Goal: Task Accomplishment & Management: Complete application form

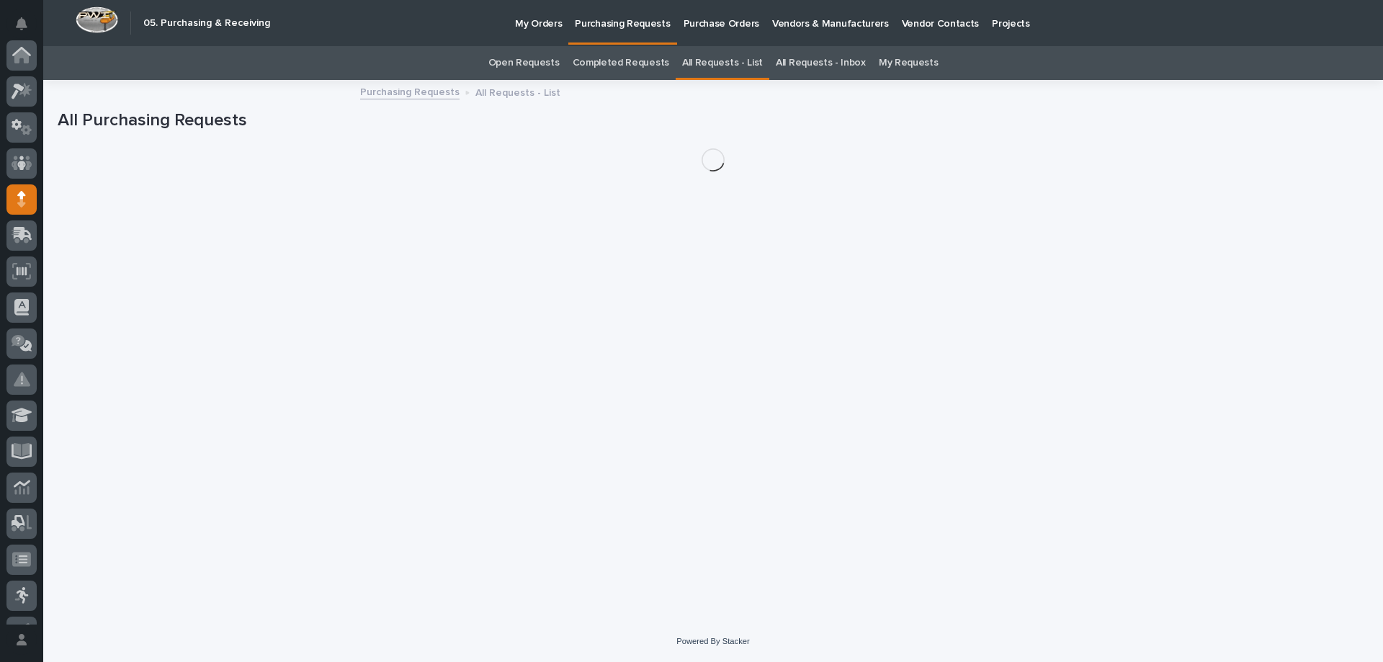
scroll to position [144, 0]
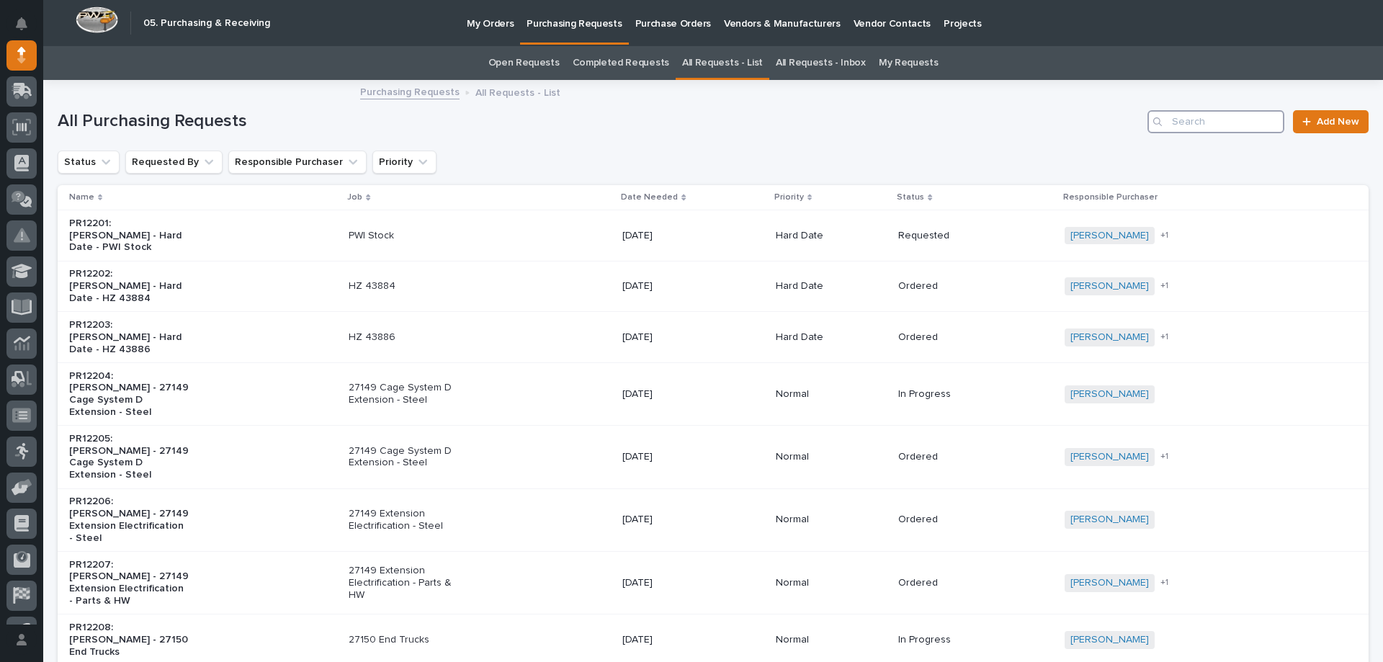
click at [1175, 119] on input "Search" at bounding box center [1215, 121] width 137 height 23
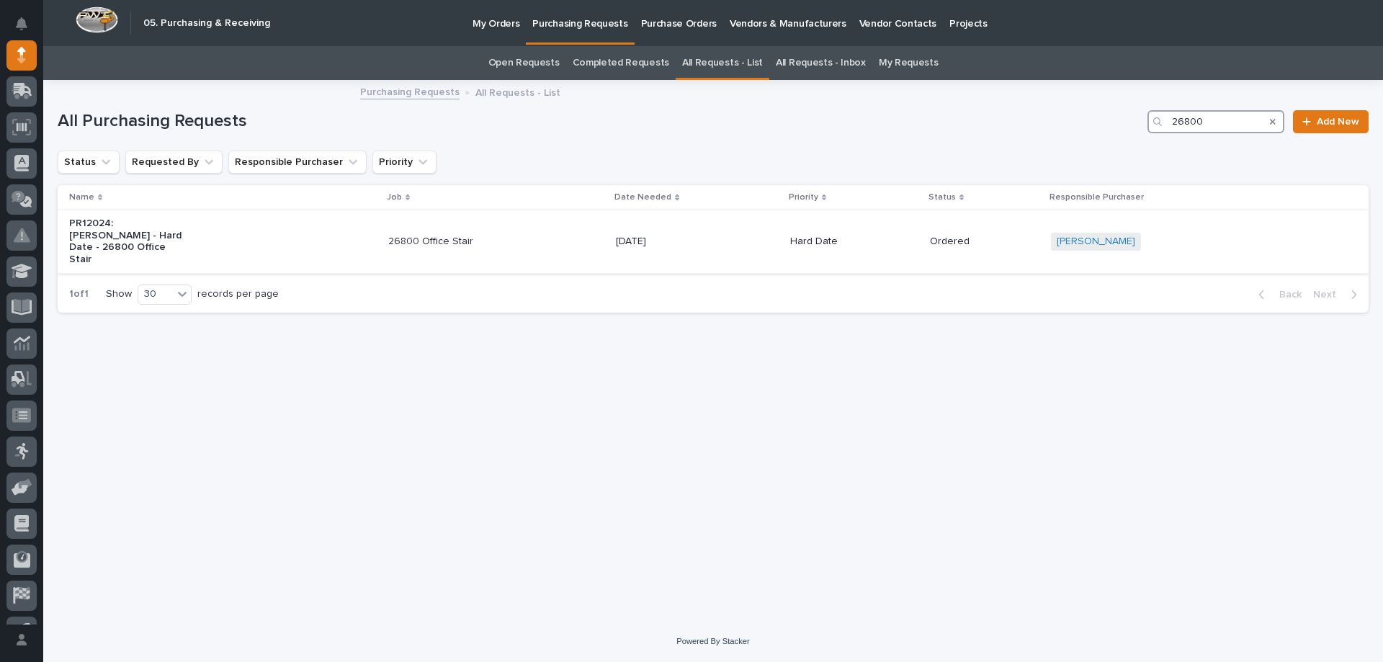
type input "26800"
click at [751, 233] on div "[DATE]" at bounding box center [697, 242] width 163 height 24
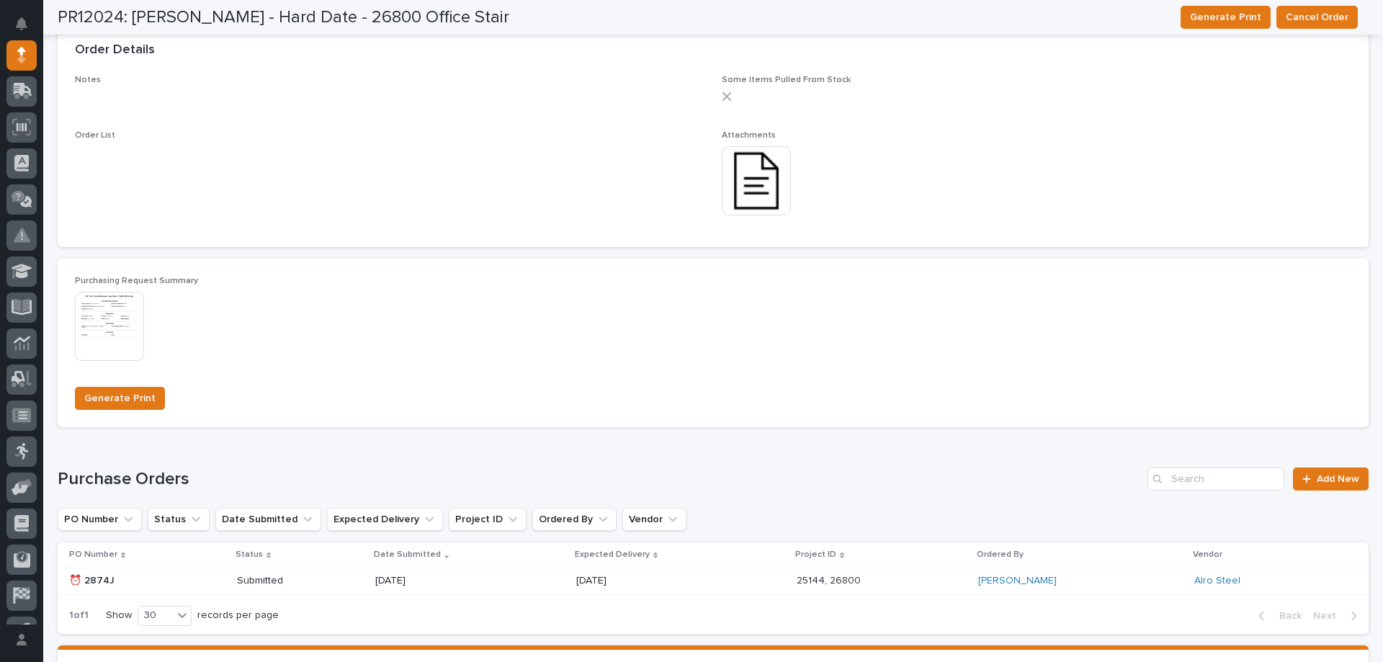
scroll to position [936, 0]
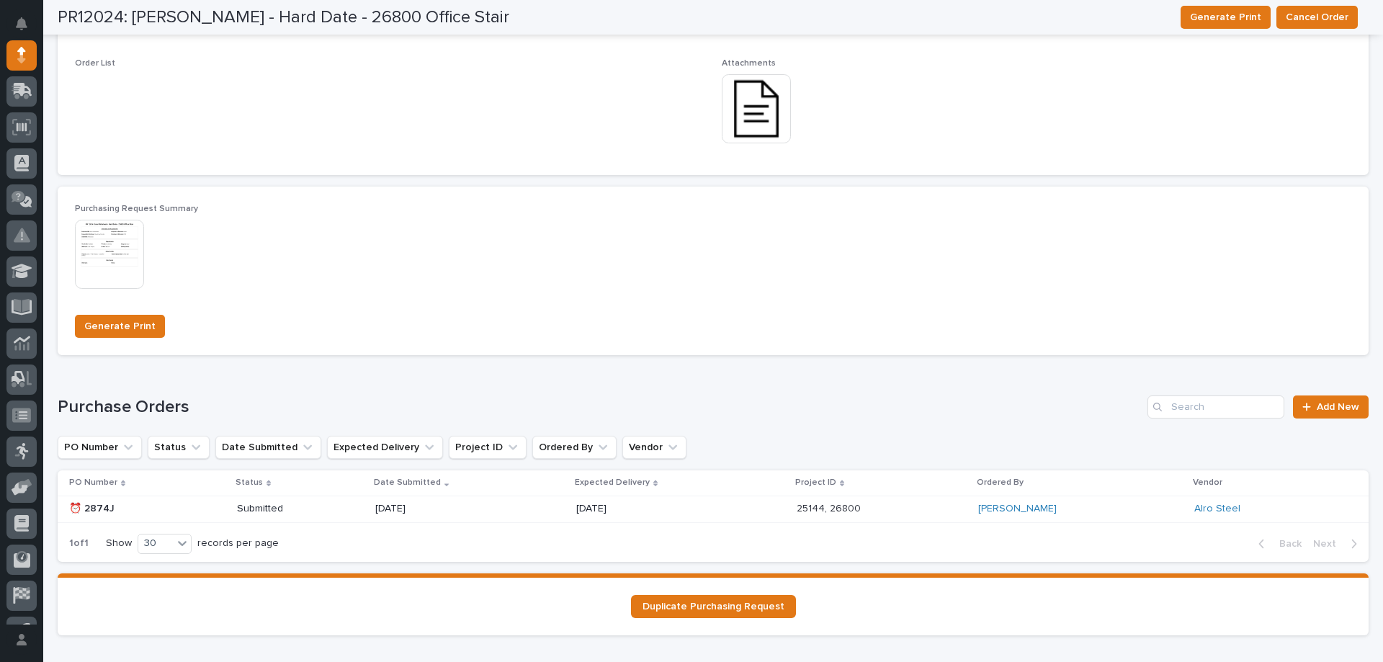
click at [659, 503] on p "[DATE]" at bounding box center [627, 509] width 103 height 12
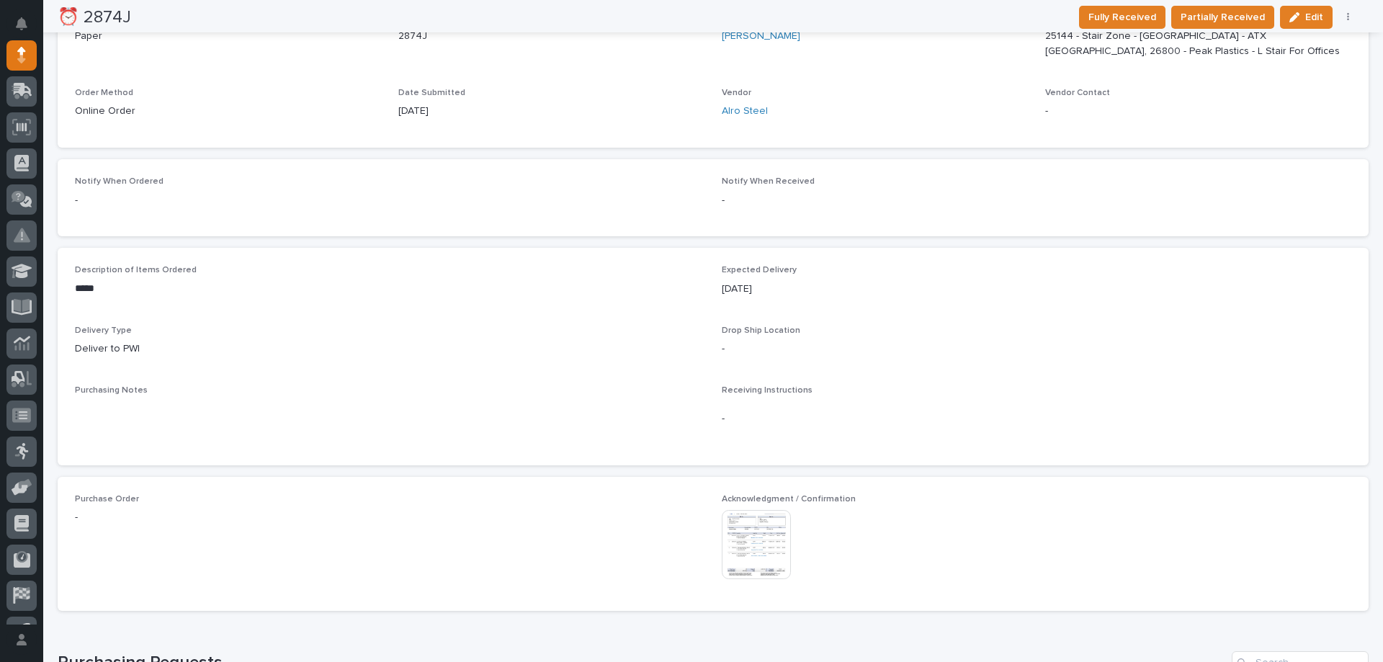
scroll to position [666, 0]
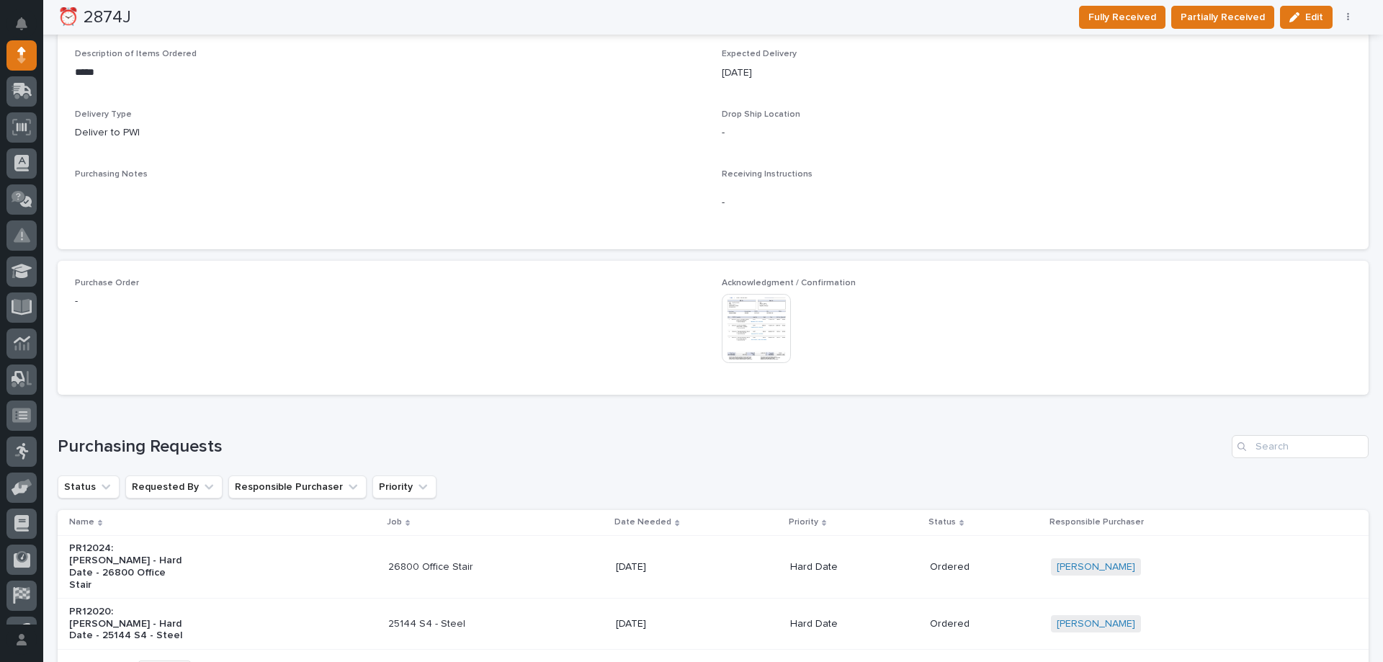
click at [754, 301] on img at bounding box center [756, 328] width 69 height 69
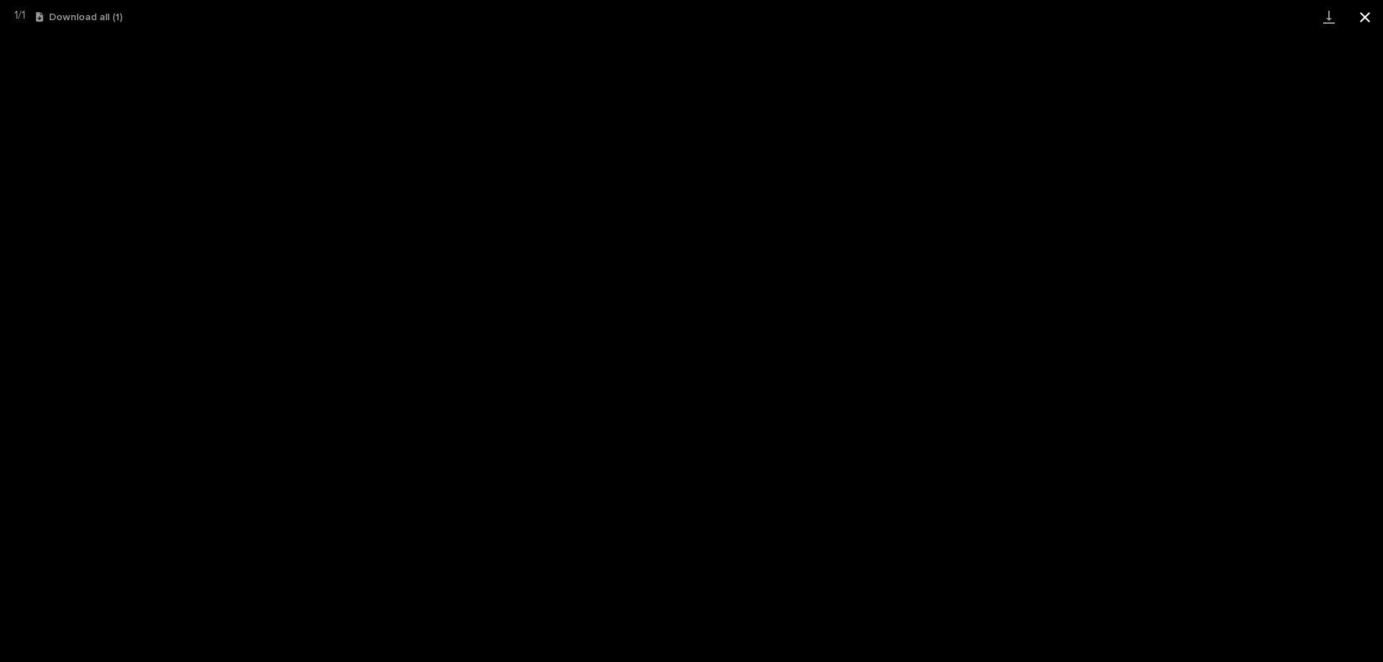
click at [1362, 14] on button "Close gallery" at bounding box center [1365, 17] width 36 height 34
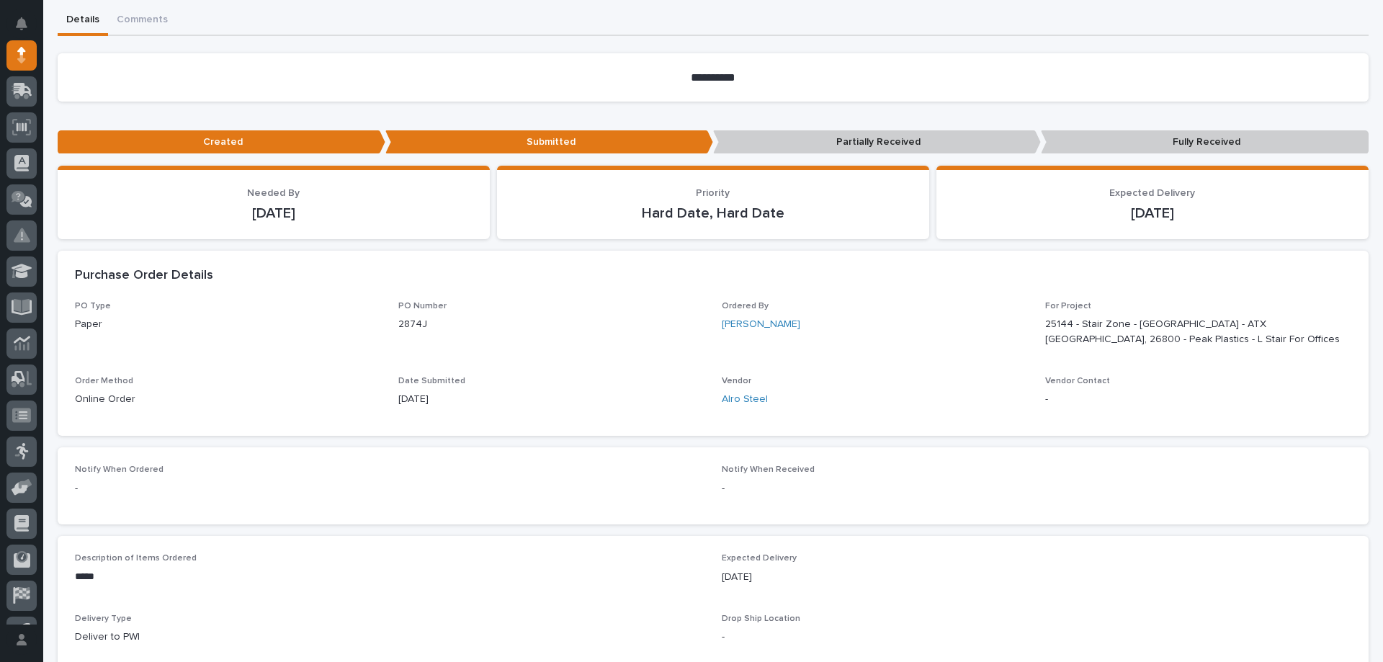
scroll to position [0, 0]
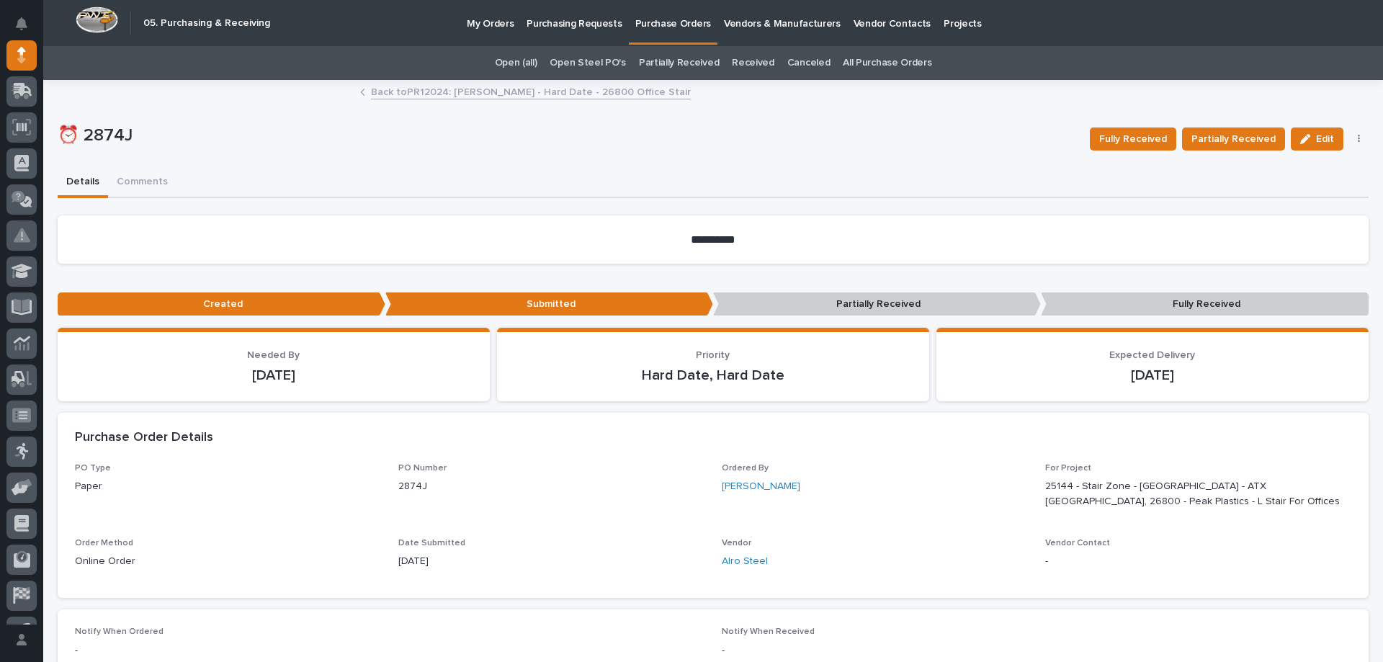
click at [559, 19] on p "Purchasing Requests" at bounding box center [573, 15] width 95 height 30
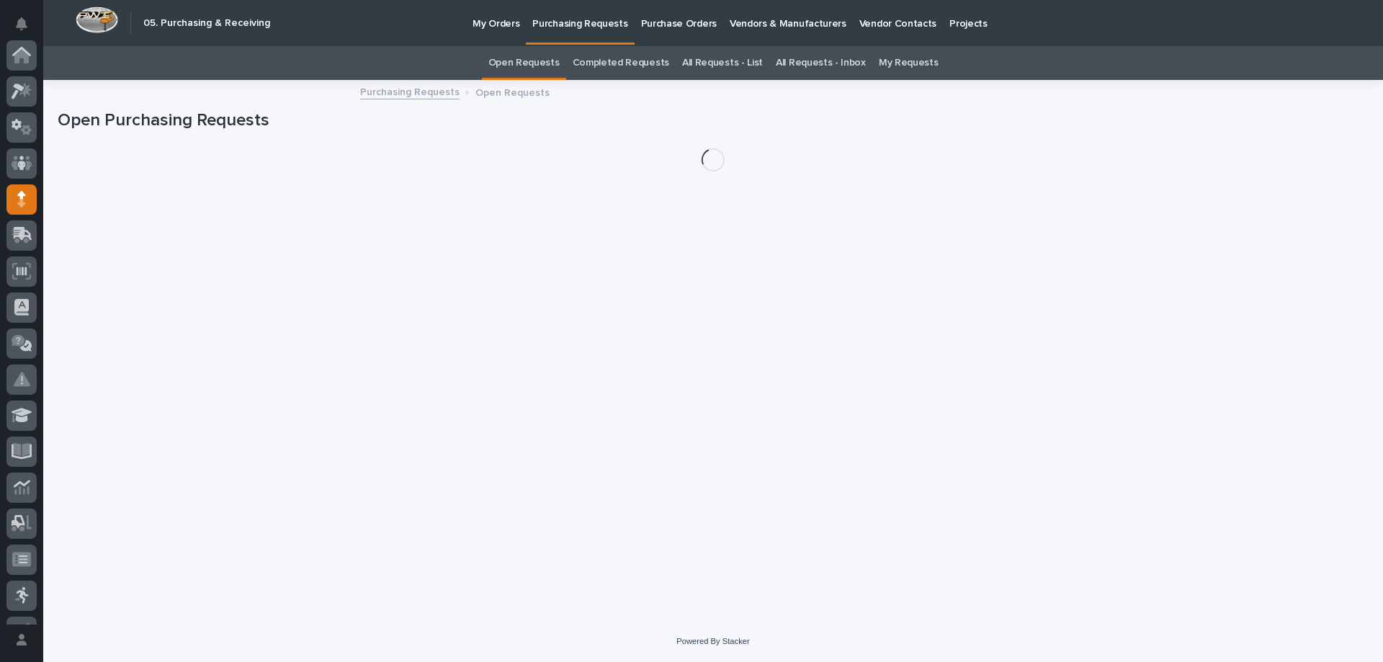
scroll to position [144, 0]
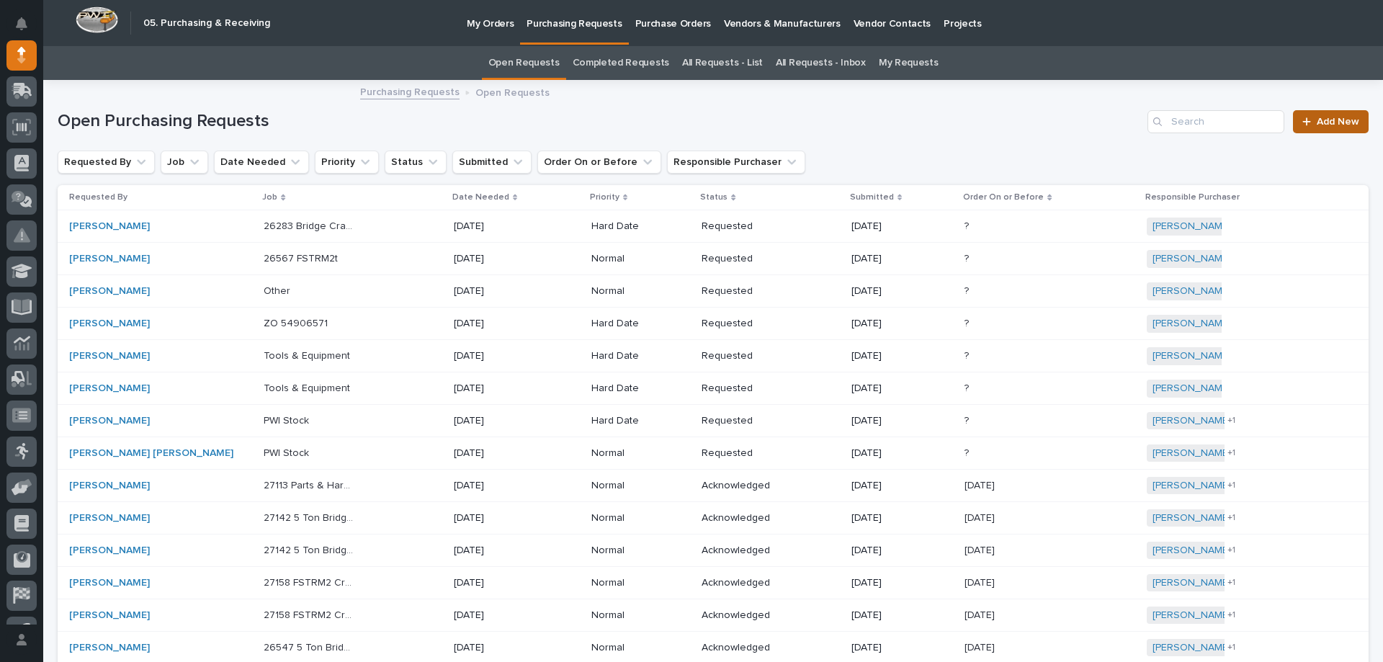
click at [1333, 125] on span "Add New" at bounding box center [1338, 122] width 42 height 10
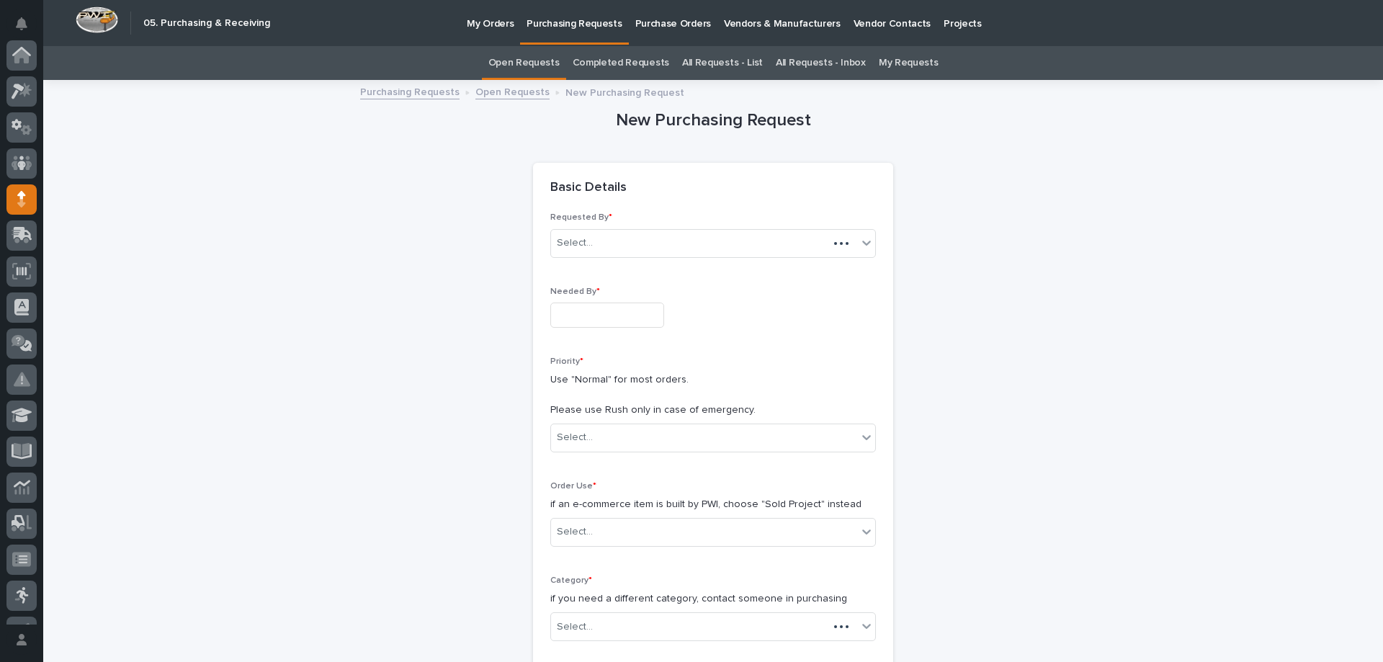
scroll to position [144, 0]
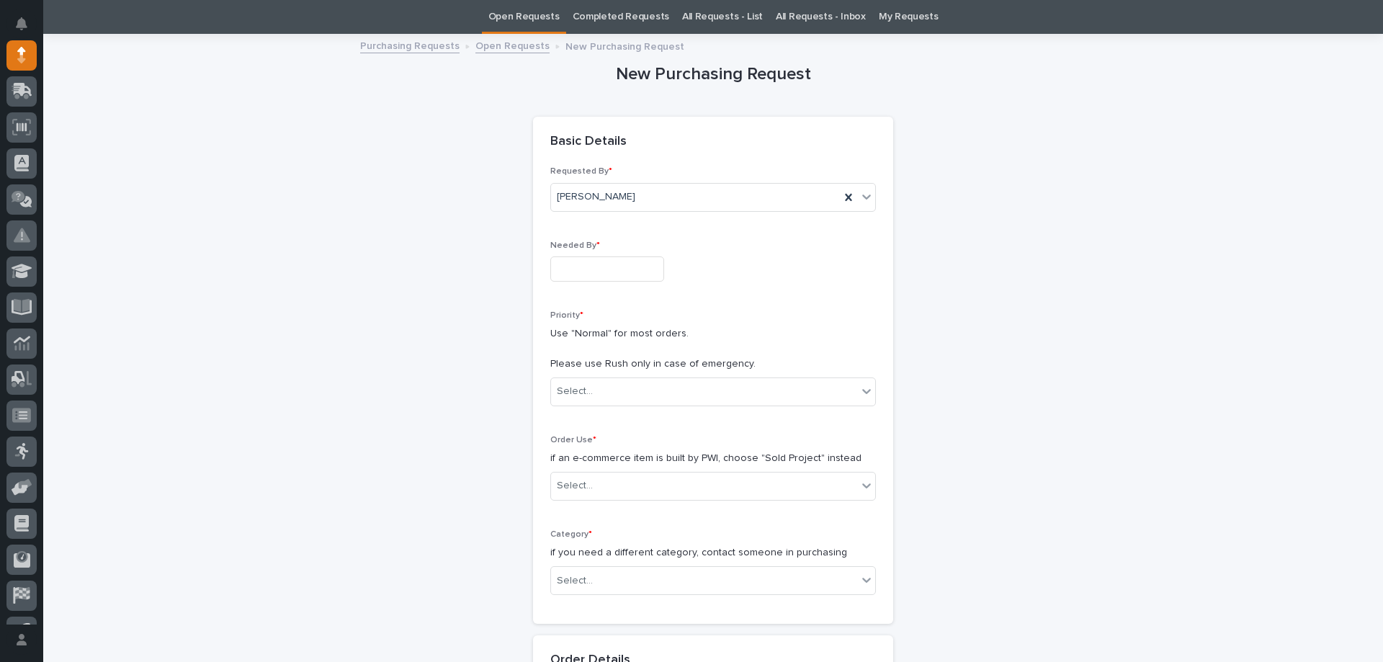
click at [593, 267] on input "text" at bounding box center [607, 268] width 114 height 25
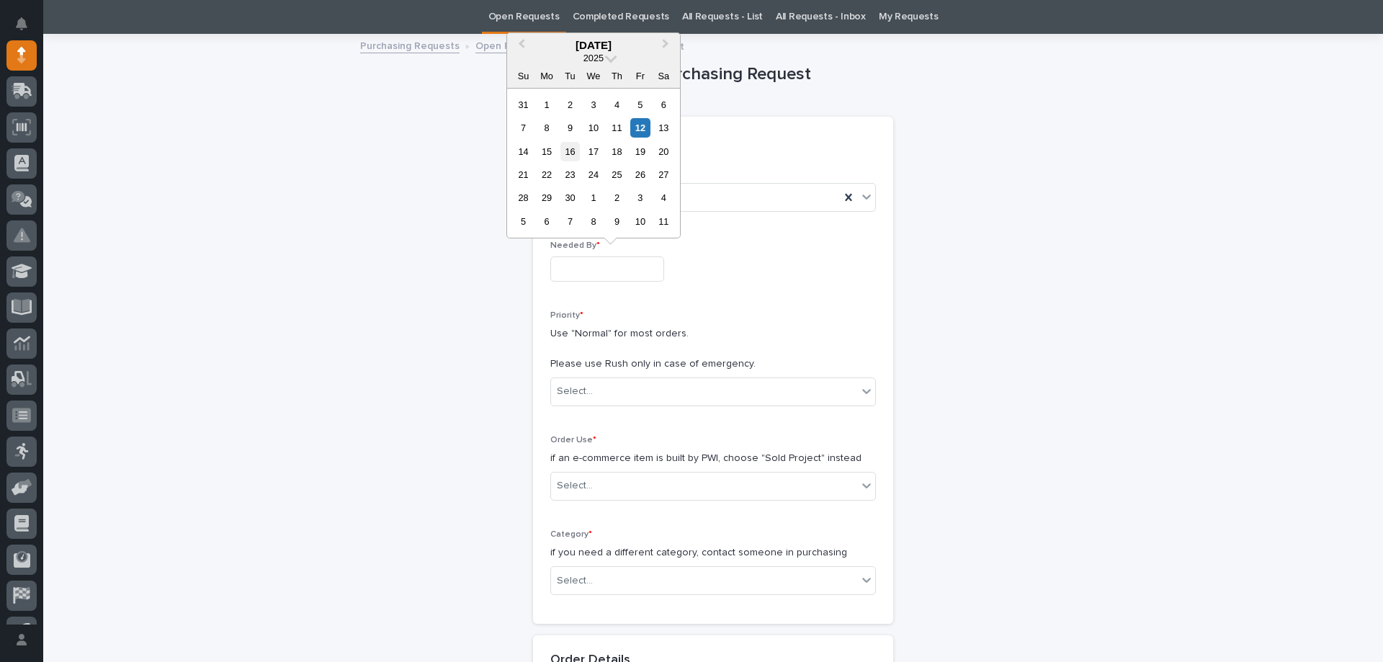
click at [568, 148] on div "16" at bounding box center [569, 151] width 19 height 19
type input "**********"
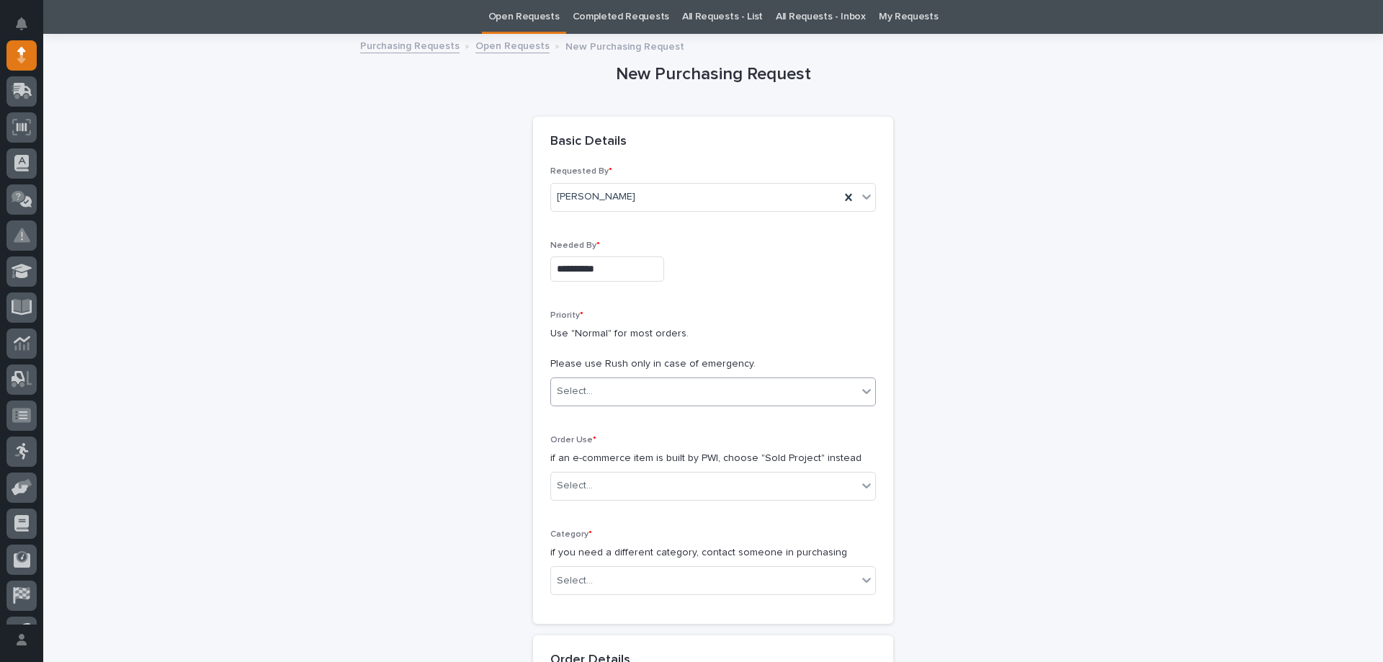
click at [611, 388] on div "Select..." at bounding box center [704, 392] width 306 height 24
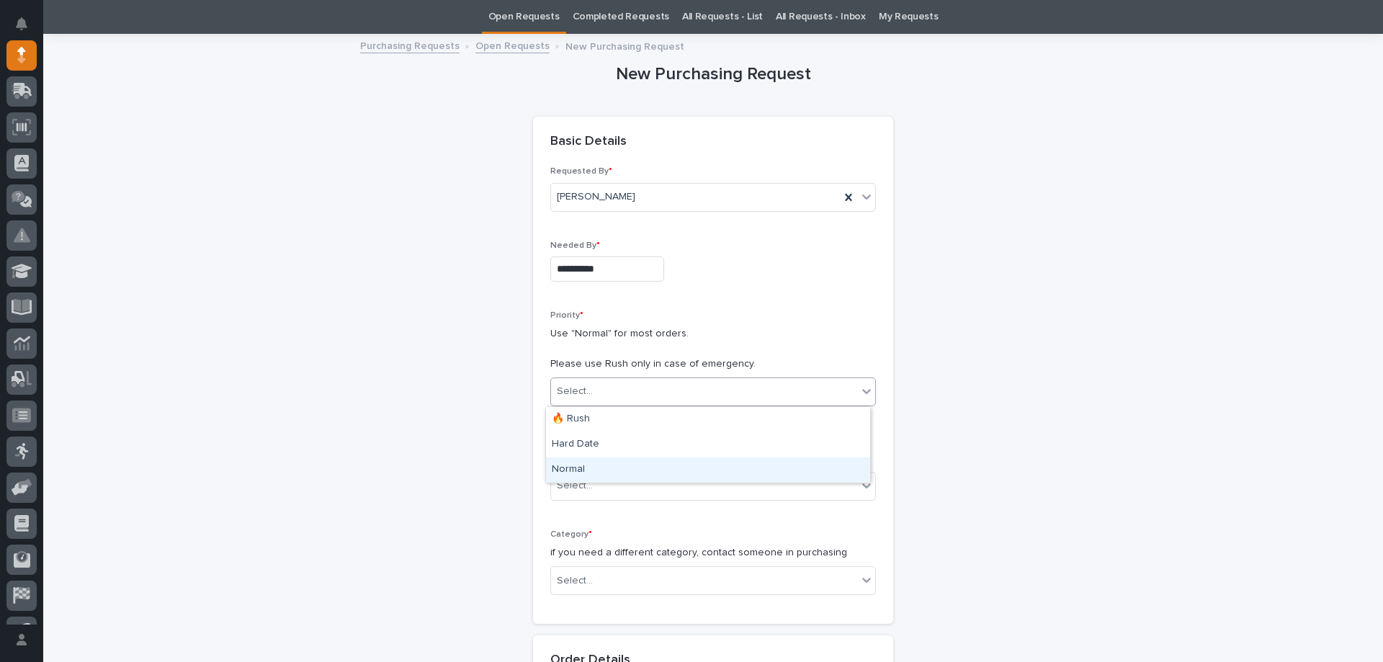
click at [578, 465] on div "Normal" at bounding box center [708, 469] width 324 height 25
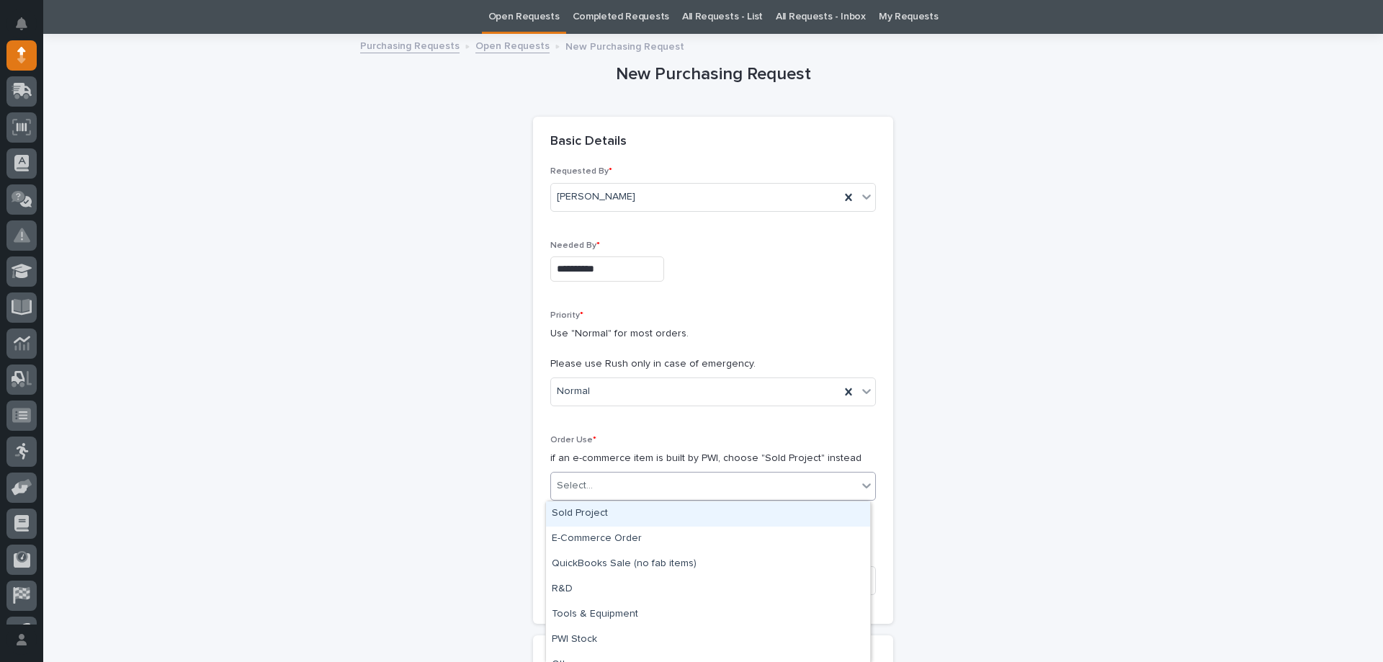
click at [593, 496] on div "Select..." at bounding box center [704, 486] width 306 height 24
click at [585, 501] on div "Sold Project" at bounding box center [708, 513] width 324 height 25
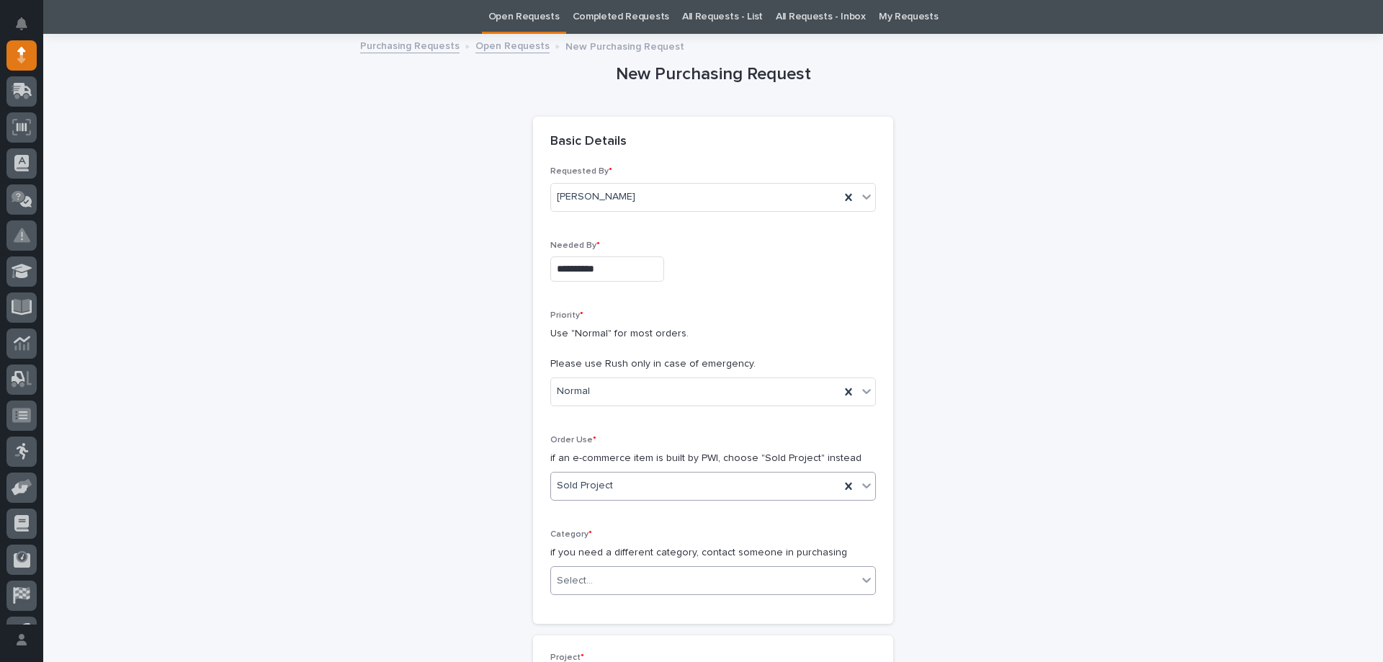
click at [583, 578] on div "Select..." at bounding box center [575, 580] width 36 height 15
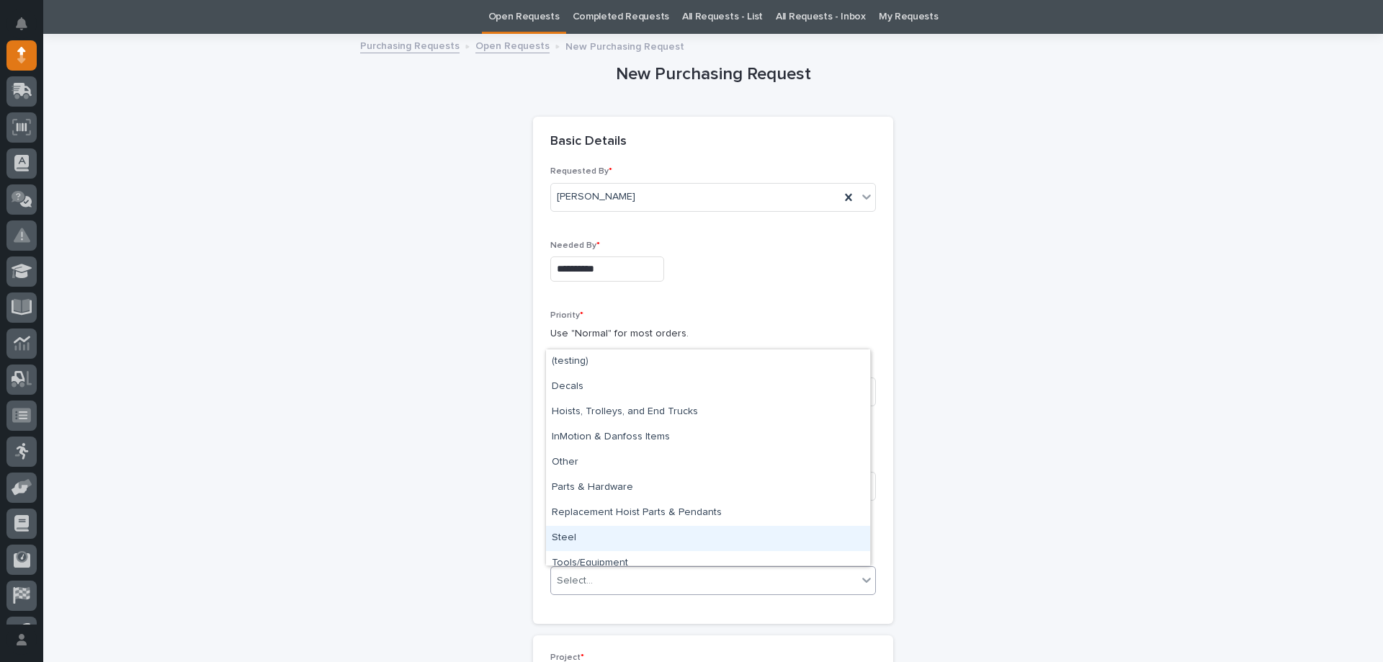
click at [588, 537] on div "Steel" at bounding box center [708, 538] width 324 height 25
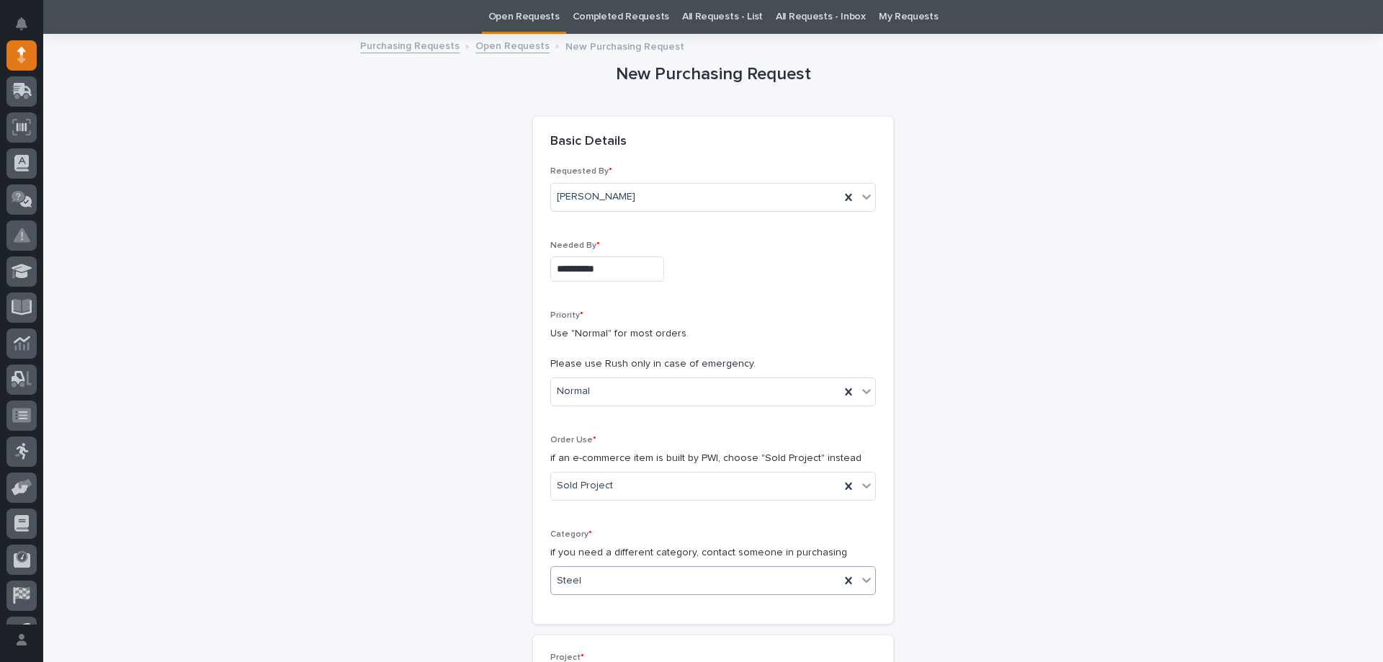
scroll to position [334, 0]
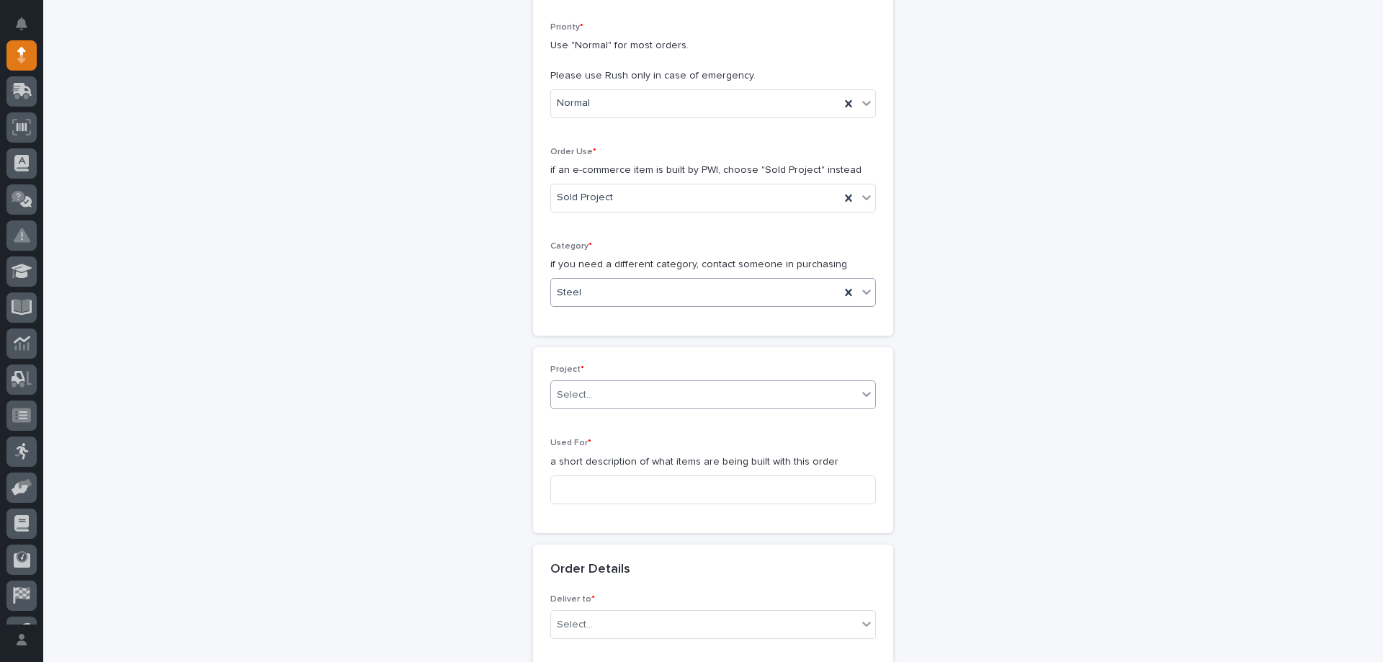
click at [640, 388] on div "Select..." at bounding box center [704, 395] width 306 height 24
type input "*****"
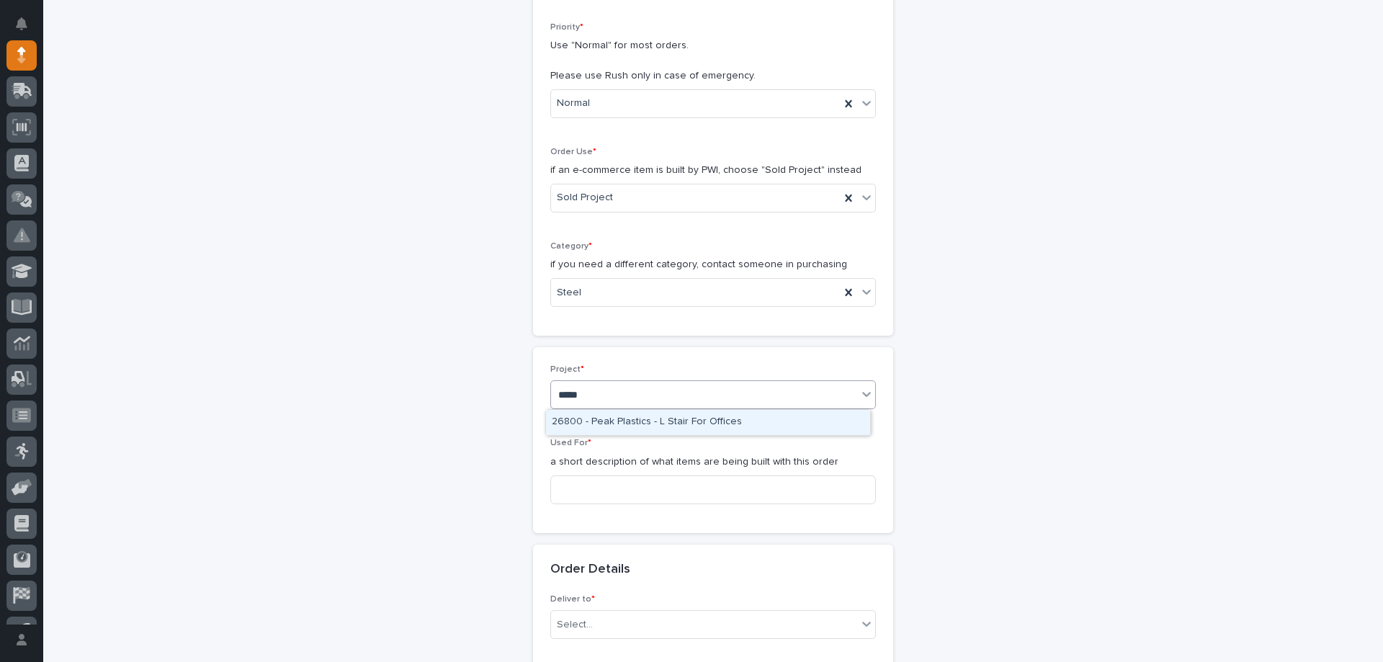
click at [702, 428] on div "26800 - Peak Plastics - L Stair For Offices" at bounding box center [708, 422] width 324 height 25
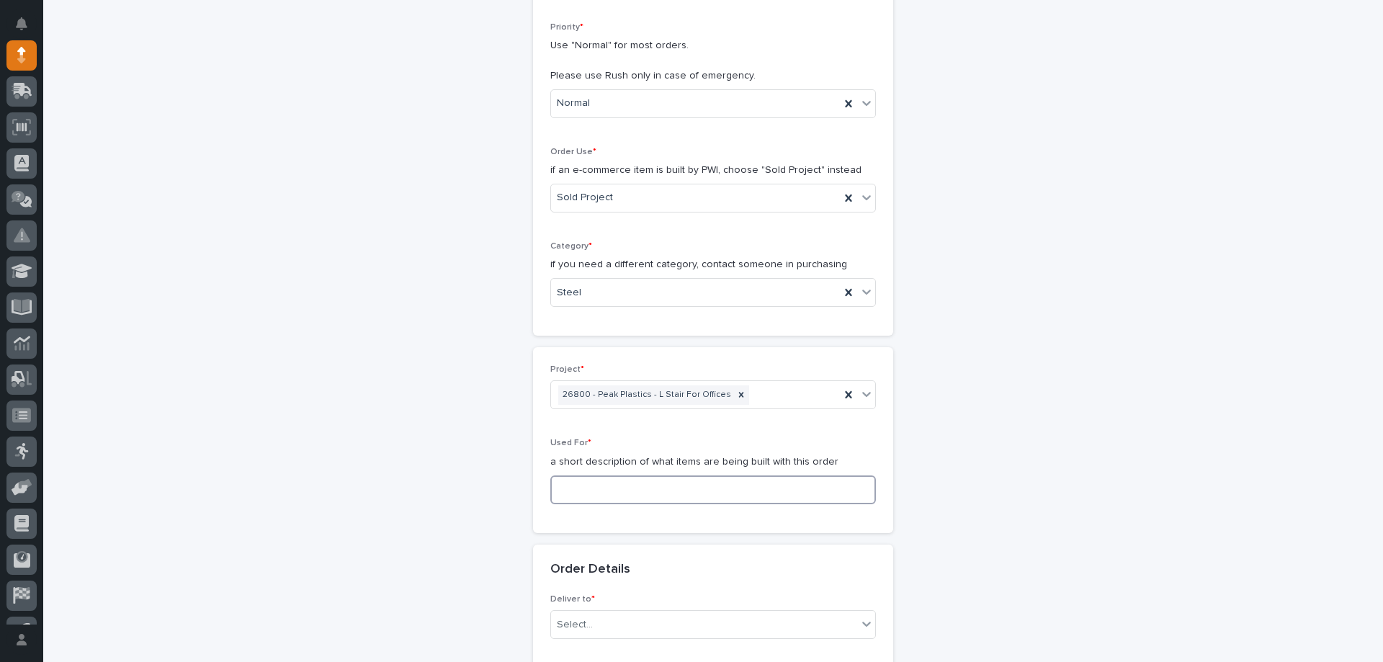
click at [619, 493] on input at bounding box center [713, 489] width 326 height 29
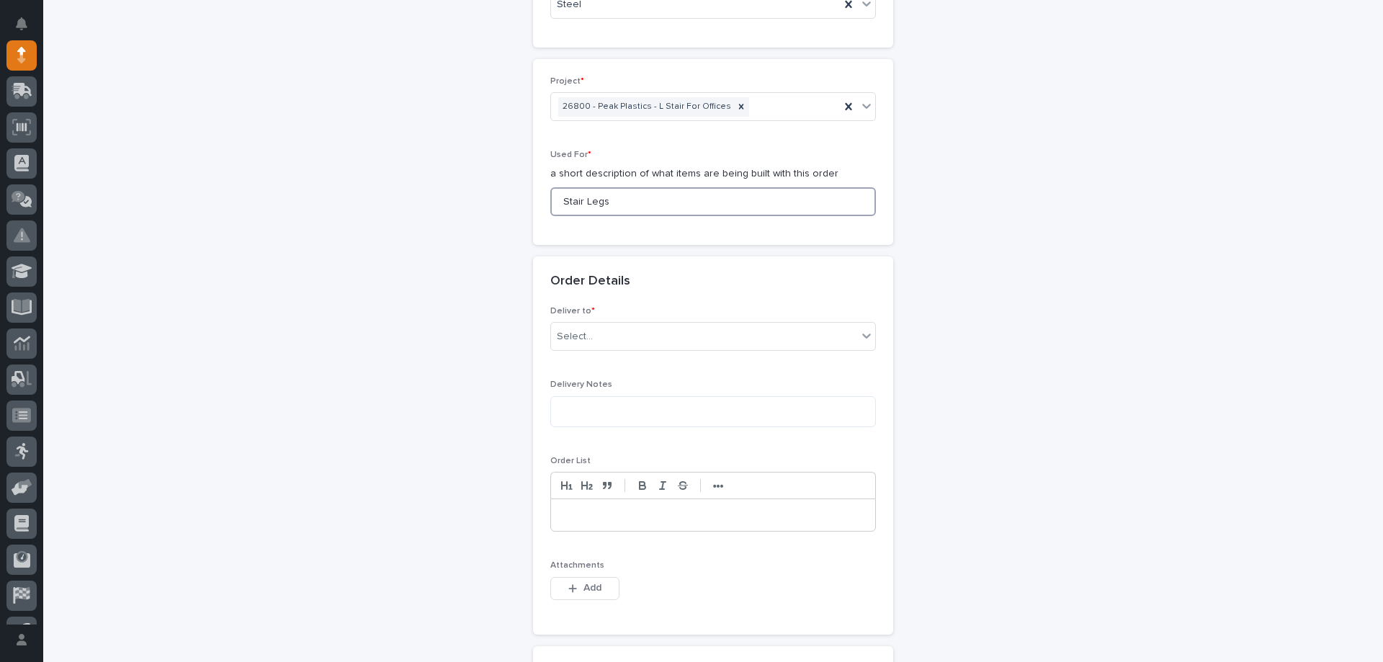
scroll to position [766, 0]
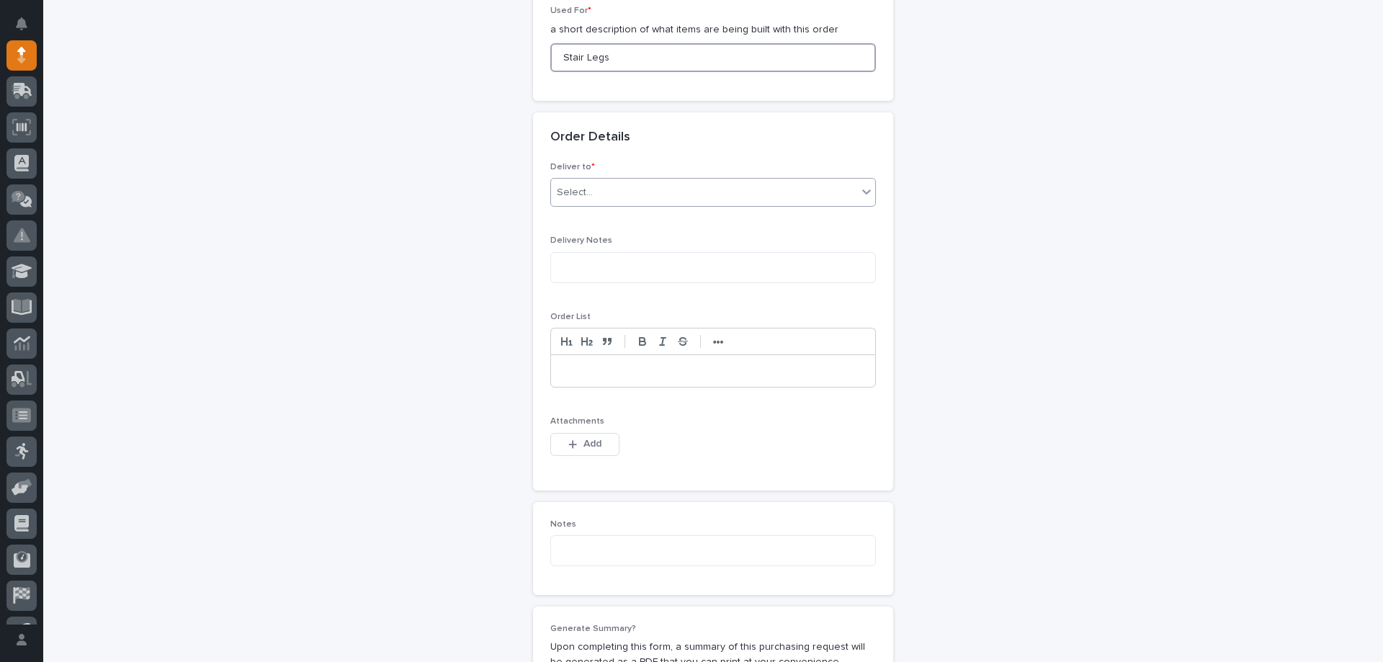
type input "Stair Legs"
click at [599, 181] on div "Select..." at bounding box center [704, 193] width 306 height 24
click at [600, 220] on div "PWI" at bounding box center [708, 219] width 324 height 25
click at [579, 270] on textarea at bounding box center [713, 267] width 326 height 31
type textarea "**********"
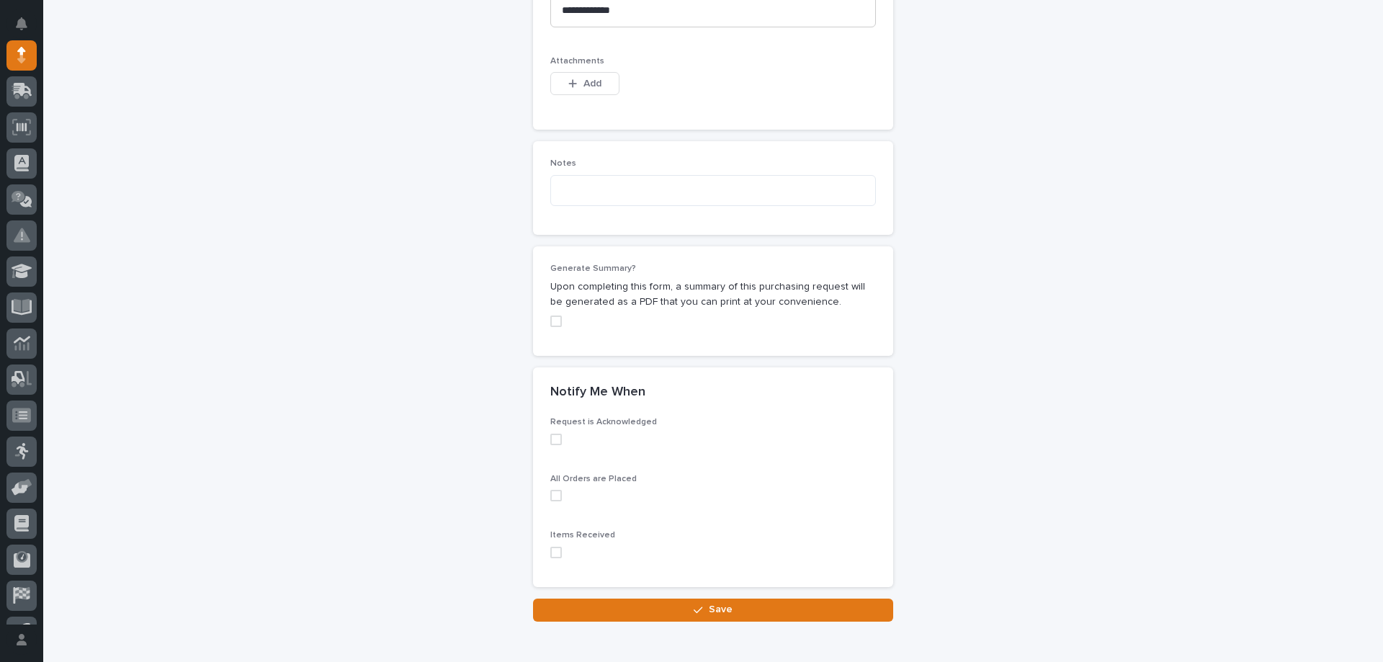
scroll to position [1198, 0]
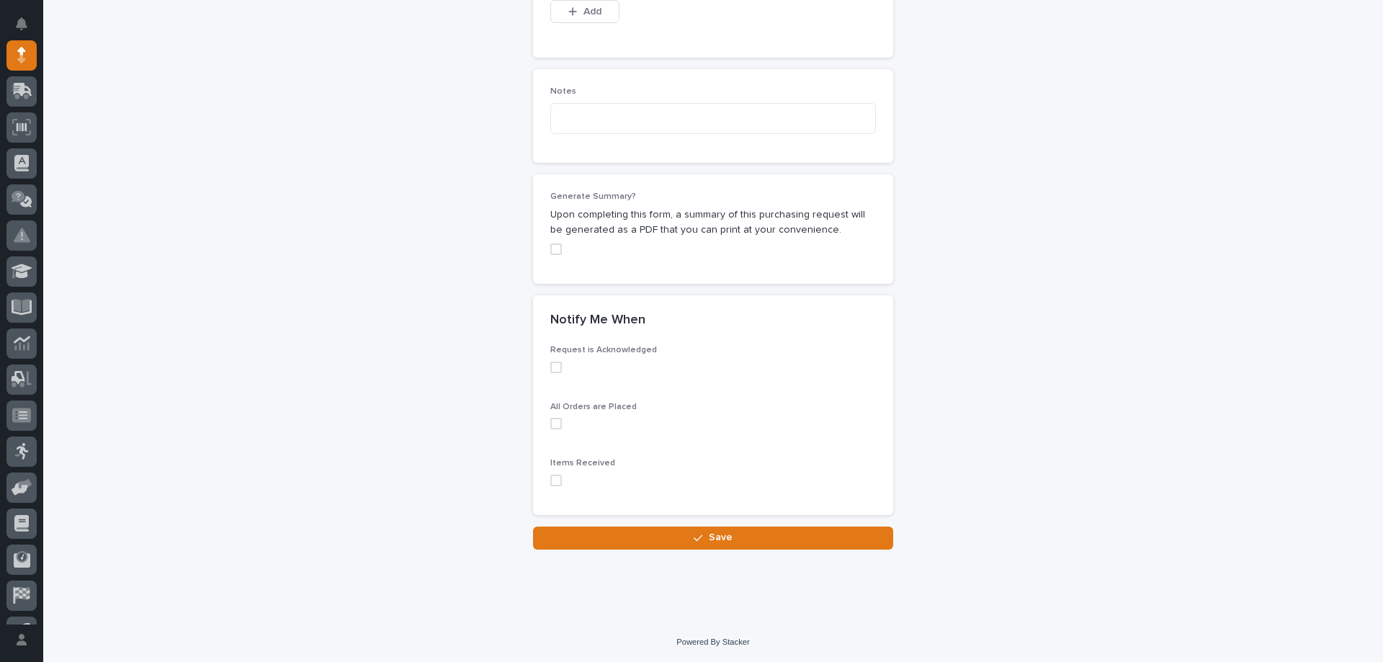
click at [550, 364] on span at bounding box center [556, 368] width 12 height 12
click at [551, 423] on span at bounding box center [556, 424] width 12 height 12
click at [550, 476] on span at bounding box center [556, 481] width 12 height 12
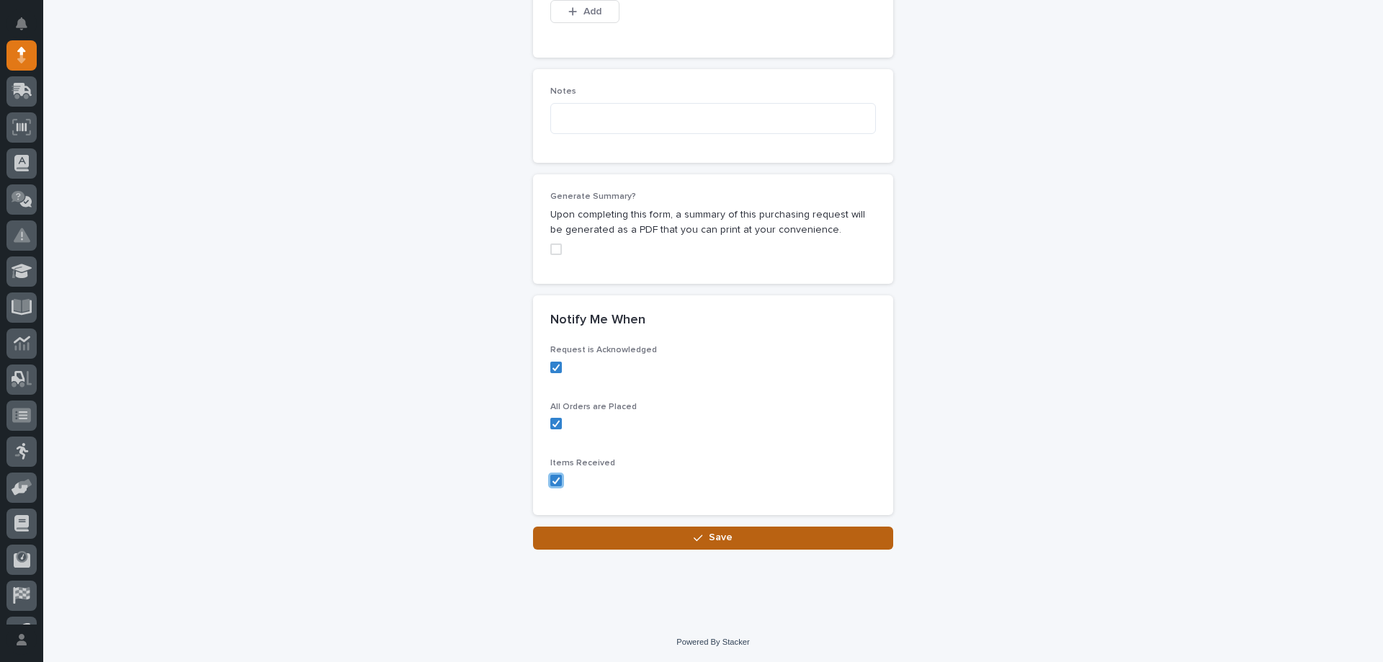
click at [616, 547] on button "Save" at bounding box center [713, 537] width 360 height 23
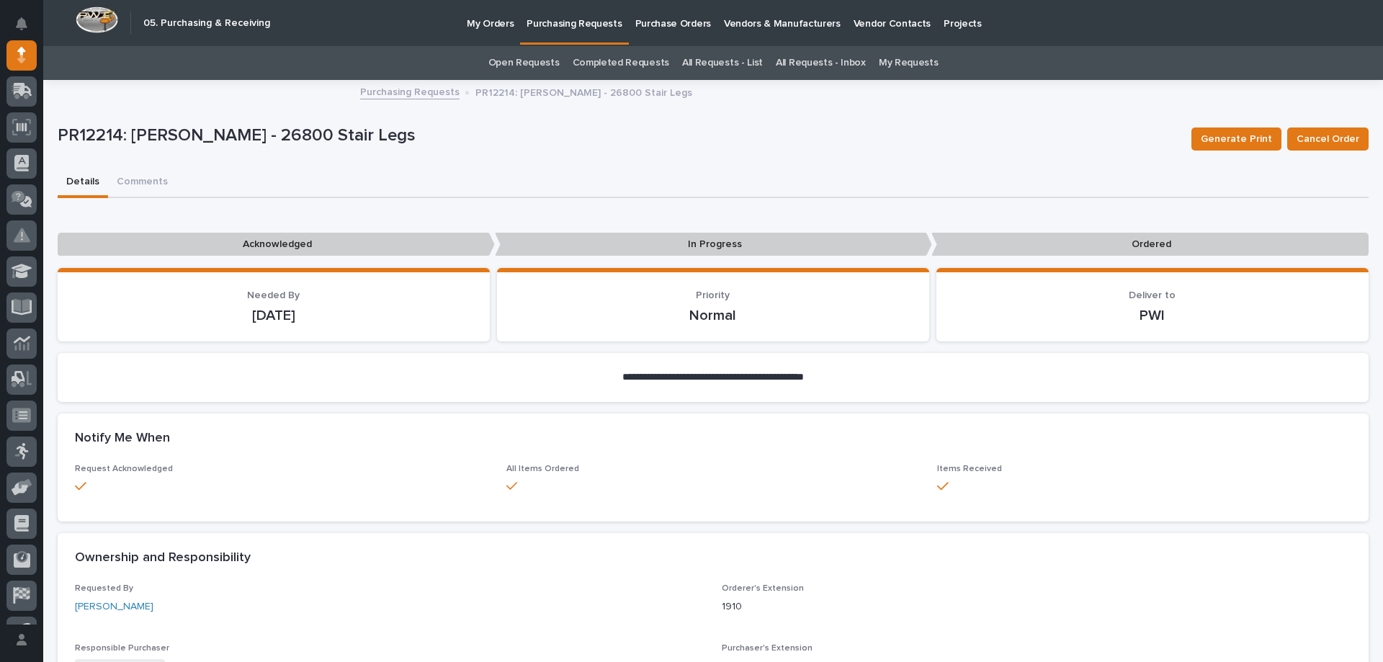
click at [580, 30] on p "Purchasing Requests" at bounding box center [573, 15] width 95 height 30
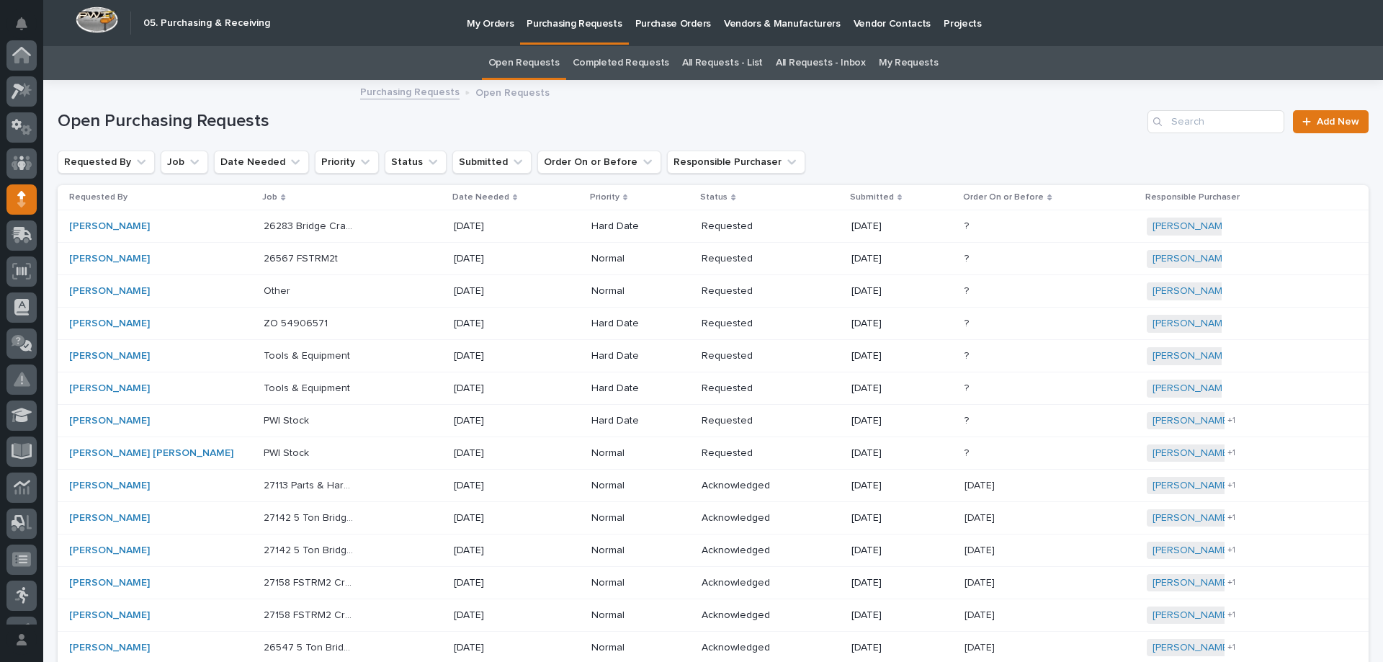
scroll to position [144, 0]
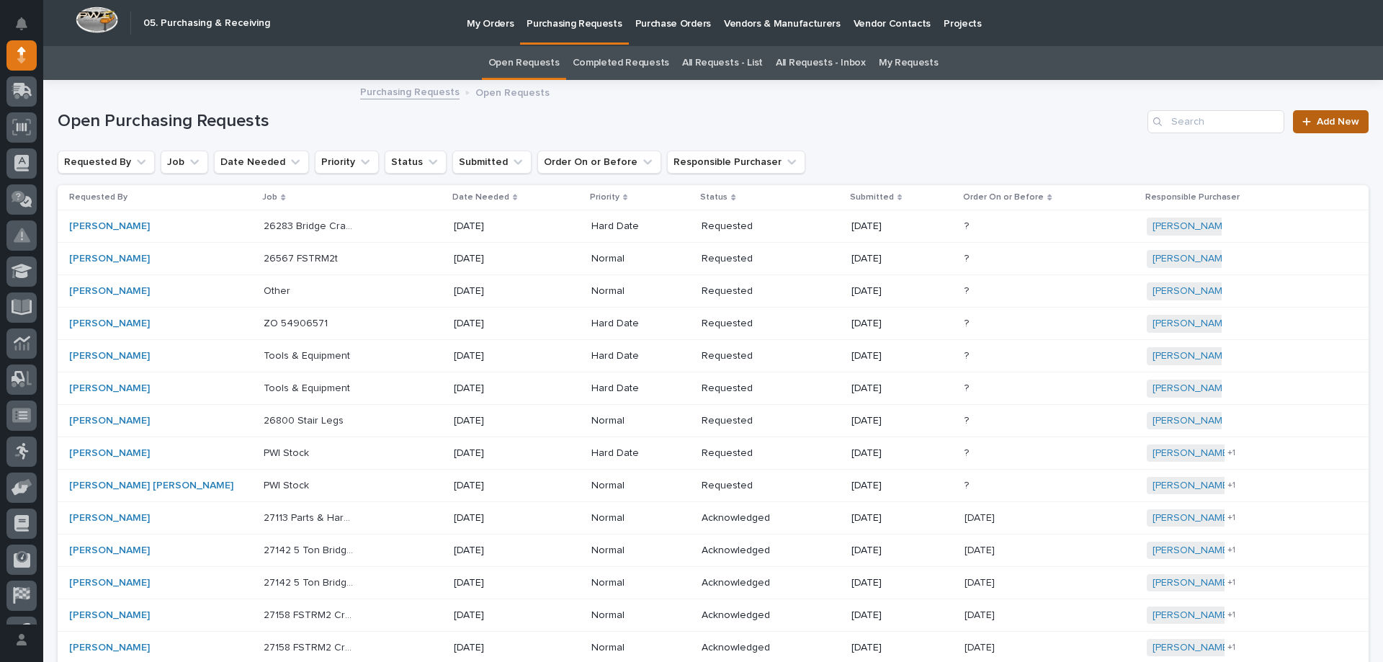
click at [1317, 117] on span "Add New" at bounding box center [1338, 122] width 42 height 10
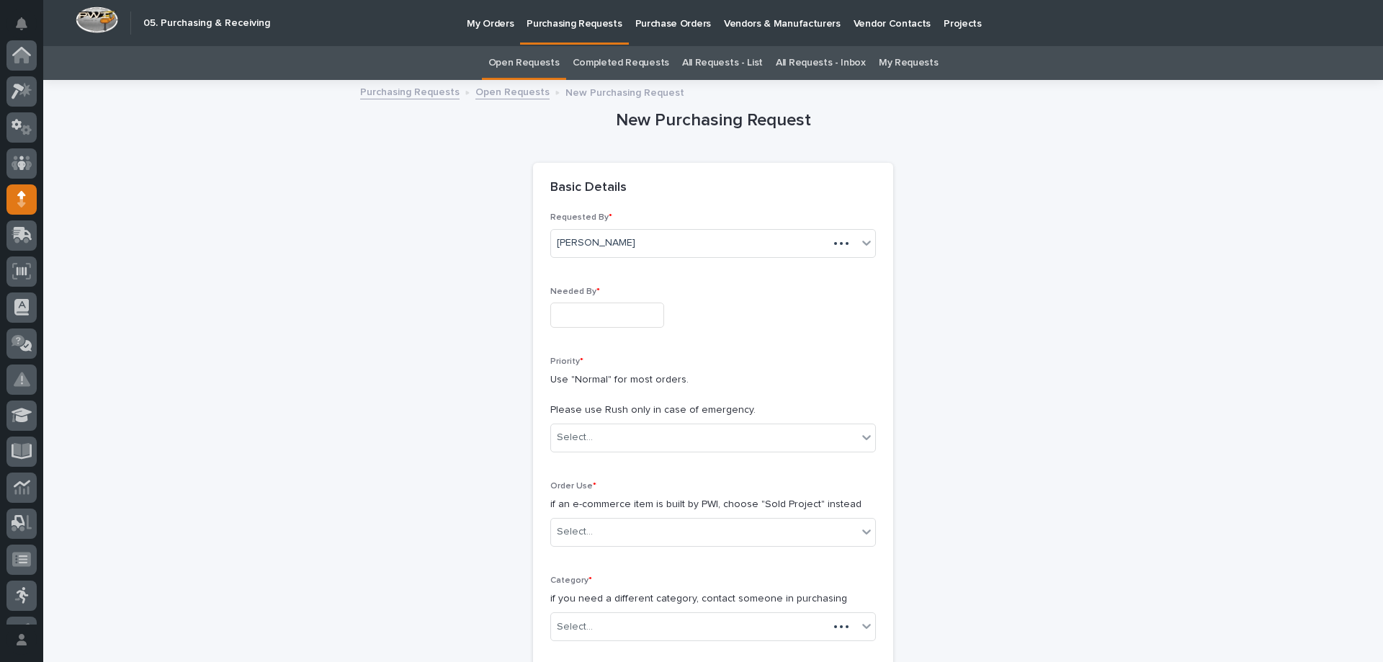
scroll to position [144, 0]
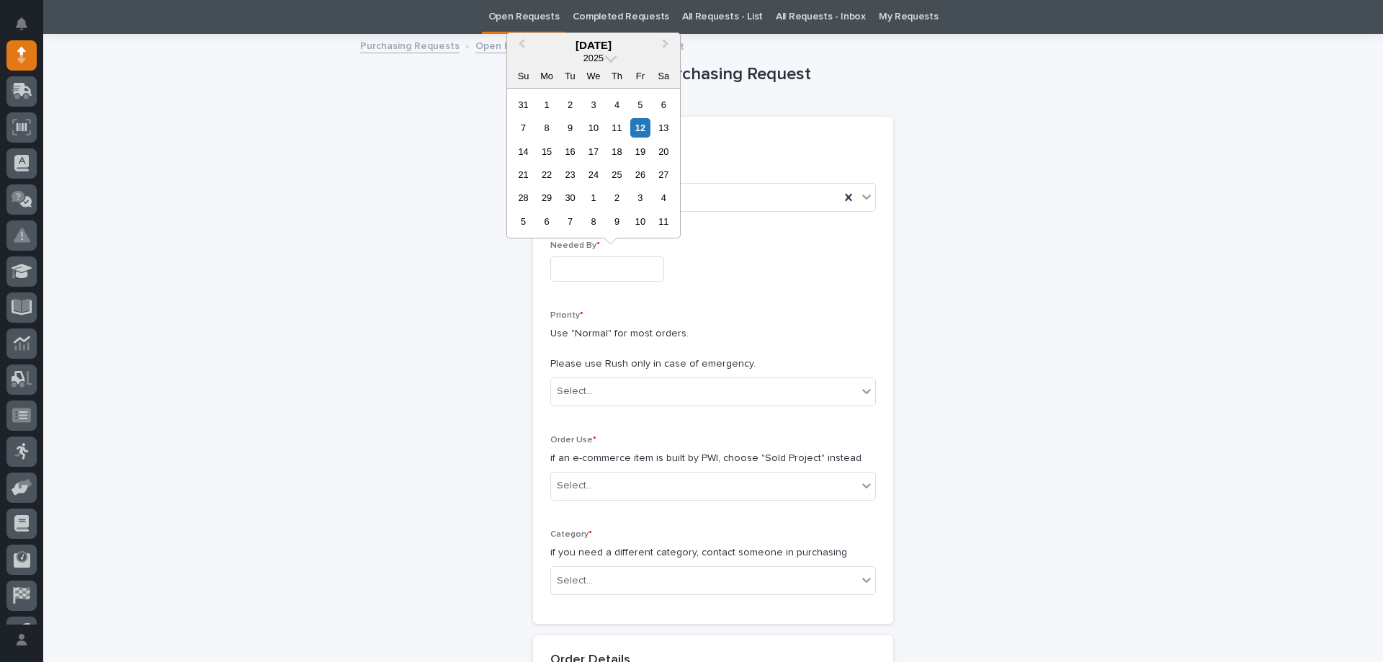
click at [591, 272] on input "text" at bounding box center [607, 268] width 114 height 25
click at [640, 147] on div "19" at bounding box center [639, 151] width 19 height 19
type input "**********"
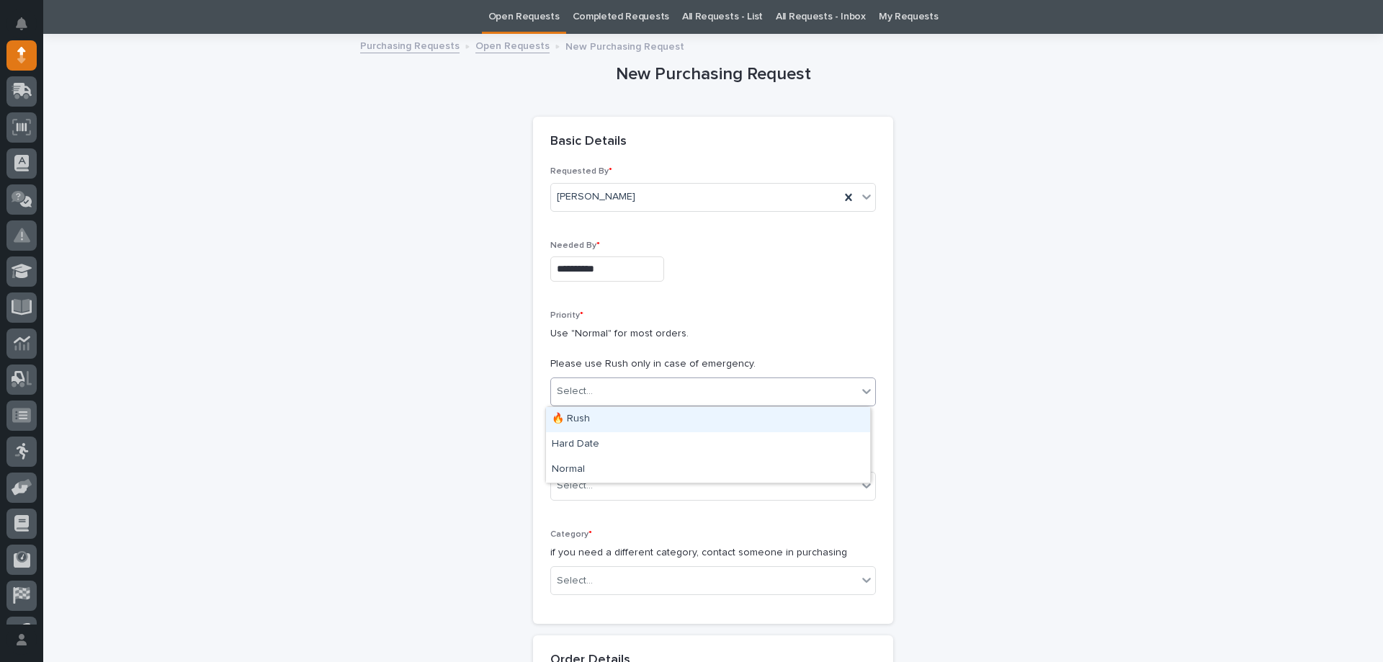
click at [584, 383] on div "Select..." at bounding box center [704, 392] width 306 height 24
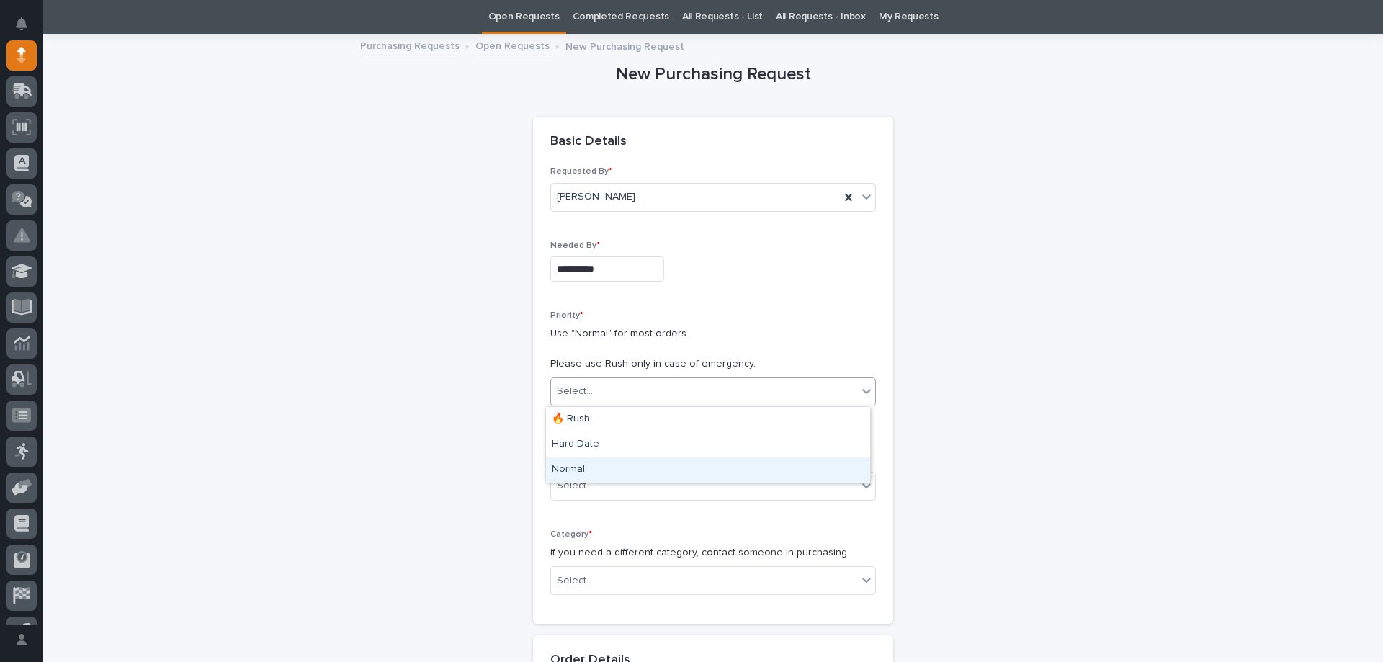
click at [576, 473] on div "Normal" at bounding box center [708, 469] width 324 height 25
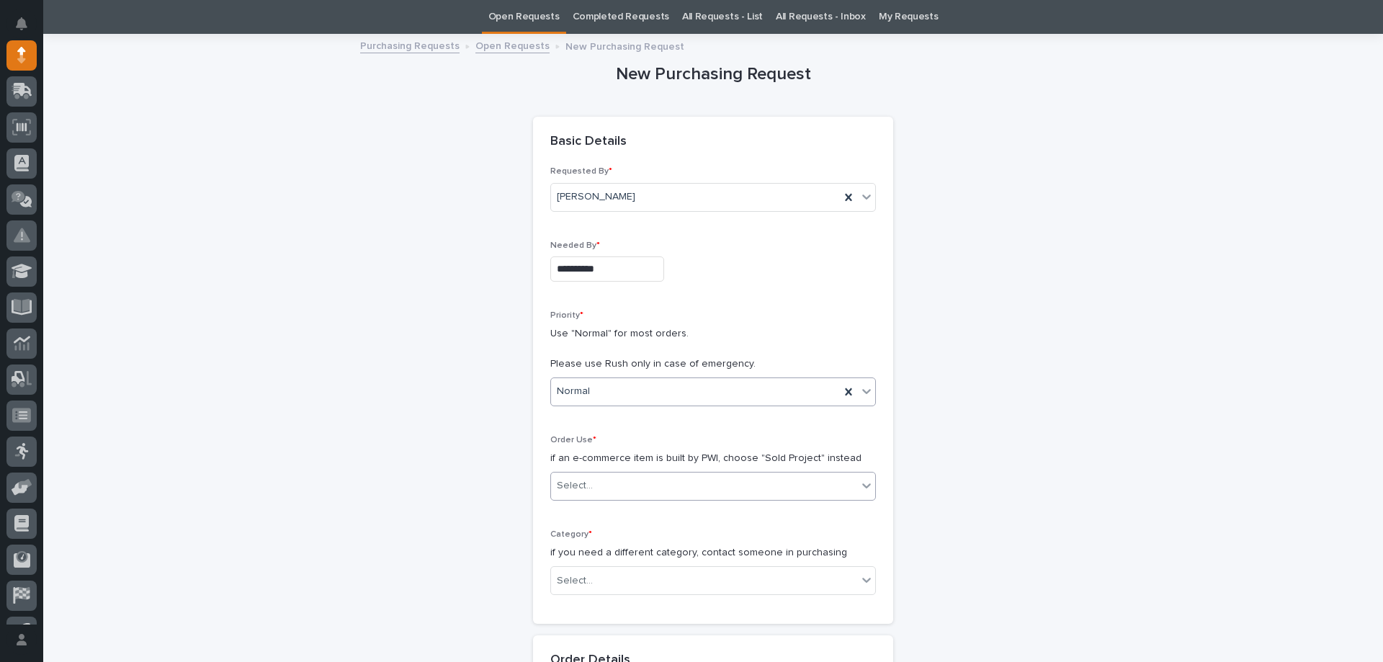
click at [576, 483] on div "Select..." at bounding box center [575, 485] width 36 height 15
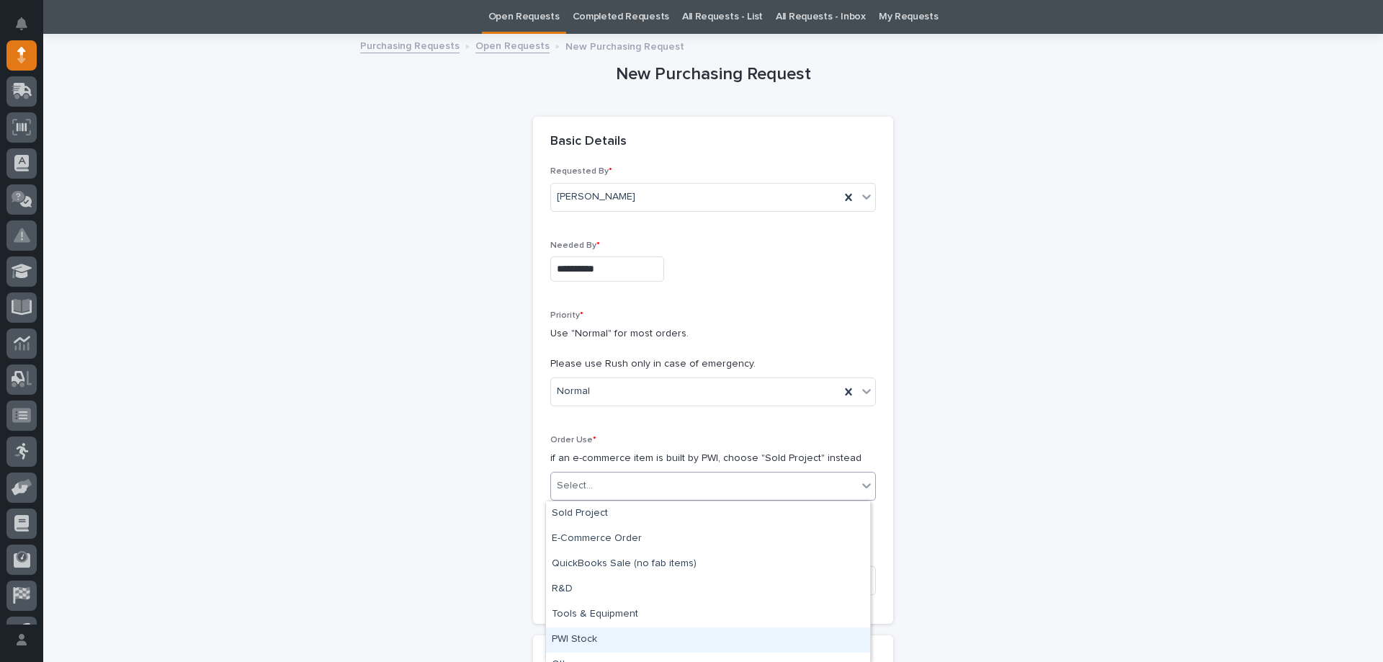
click at [586, 635] on div "PWI Stock" at bounding box center [708, 639] width 324 height 25
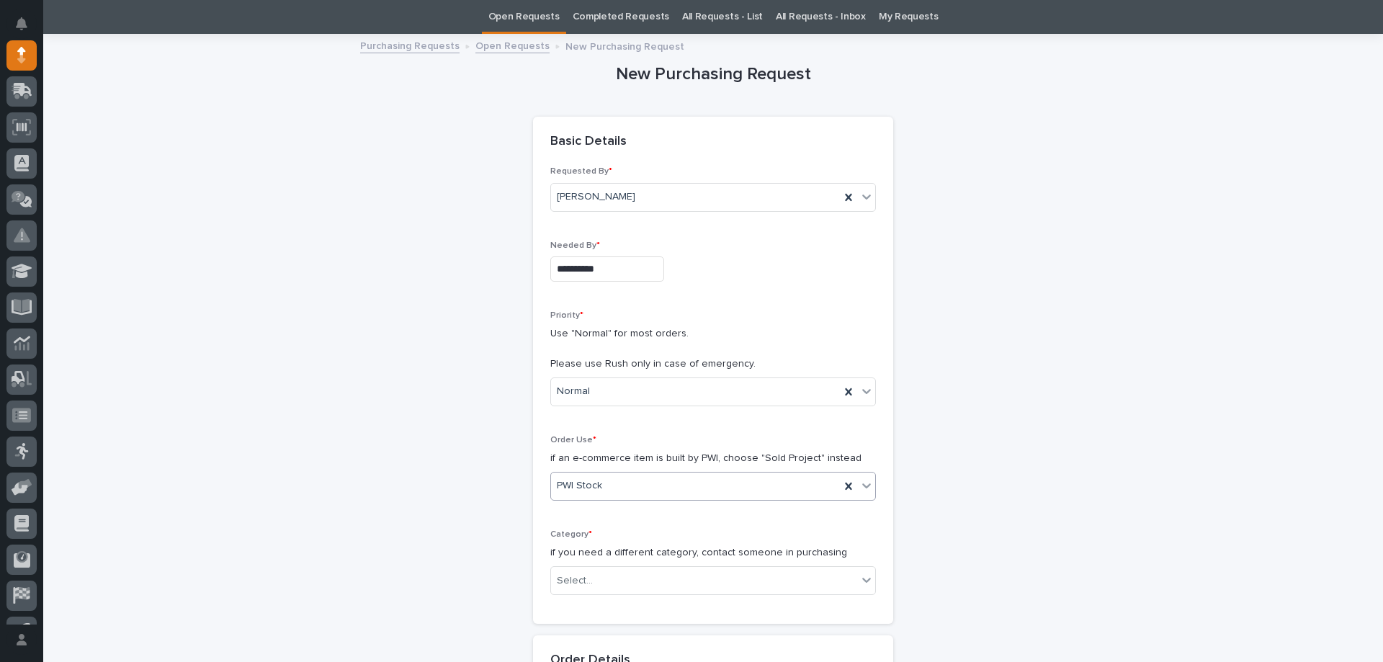
click at [574, 563] on div "Category * if you need a different category, contact someone in purchasing Sele…" at bounding box center [713, 567] width 326 height 77
click at [570, 584] on div "Select..." at bounding box center [575, 580] width 36 height 15
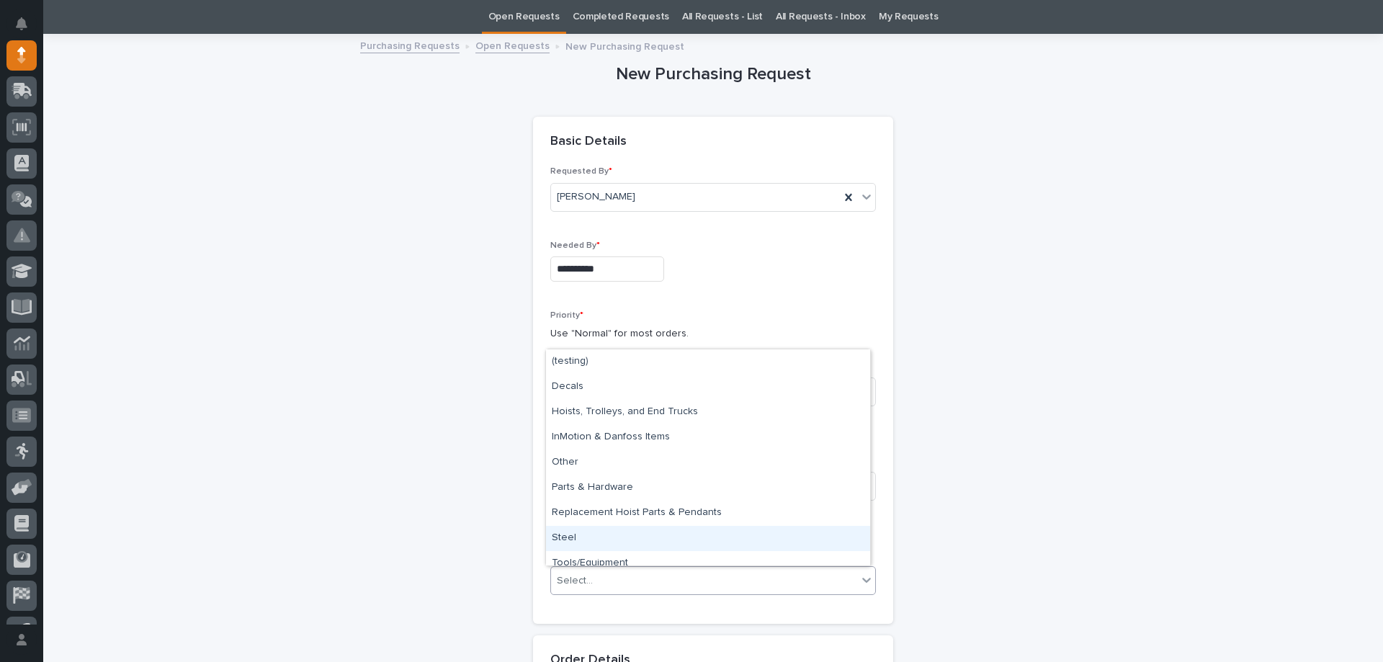
click at [580, 530] on div "Steel" at bounding box center [708, 538] width 324 height 25
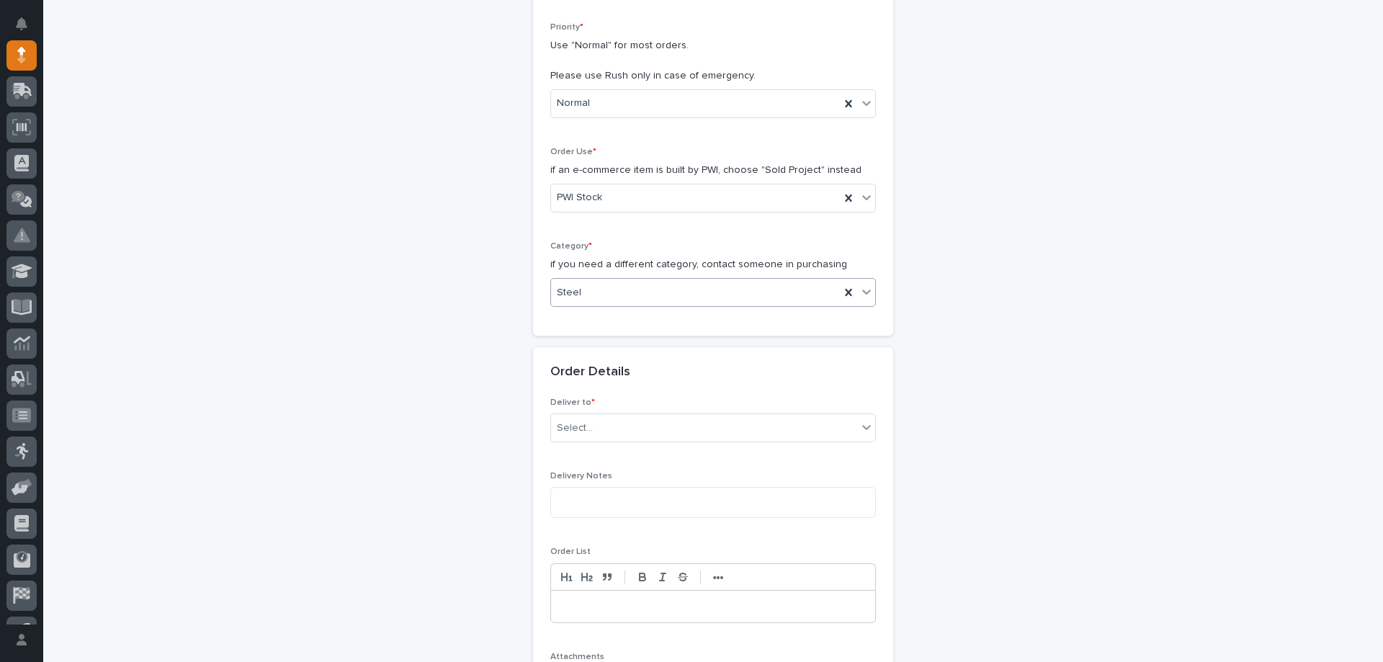
scroll to position [478, 0]
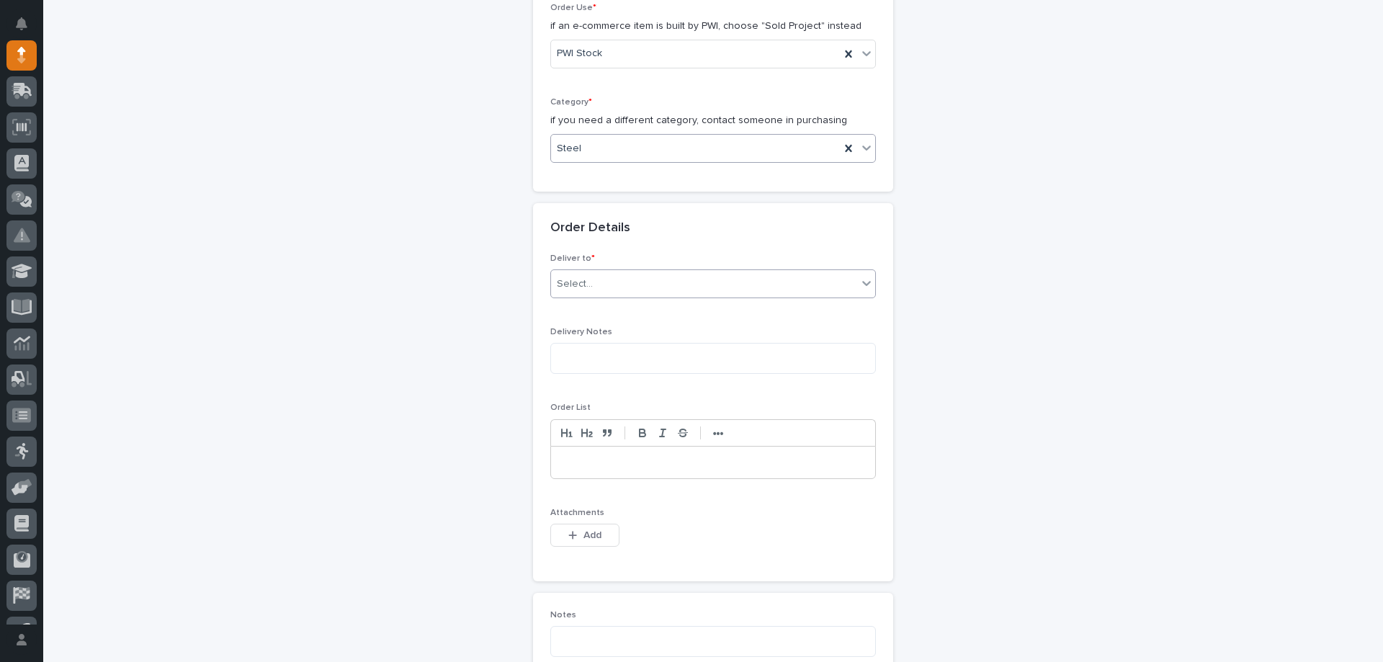
click at [581, 286] on div "Select..." at bounding box center [575, 284] width 36 height 15
click at [578, 319] on div "PWI" at bounding box center [708, 311] width 324 height 25
click at [563, 359] on textarea at bounding box center [713, 358] width 326 height 31
type textarea "**********"
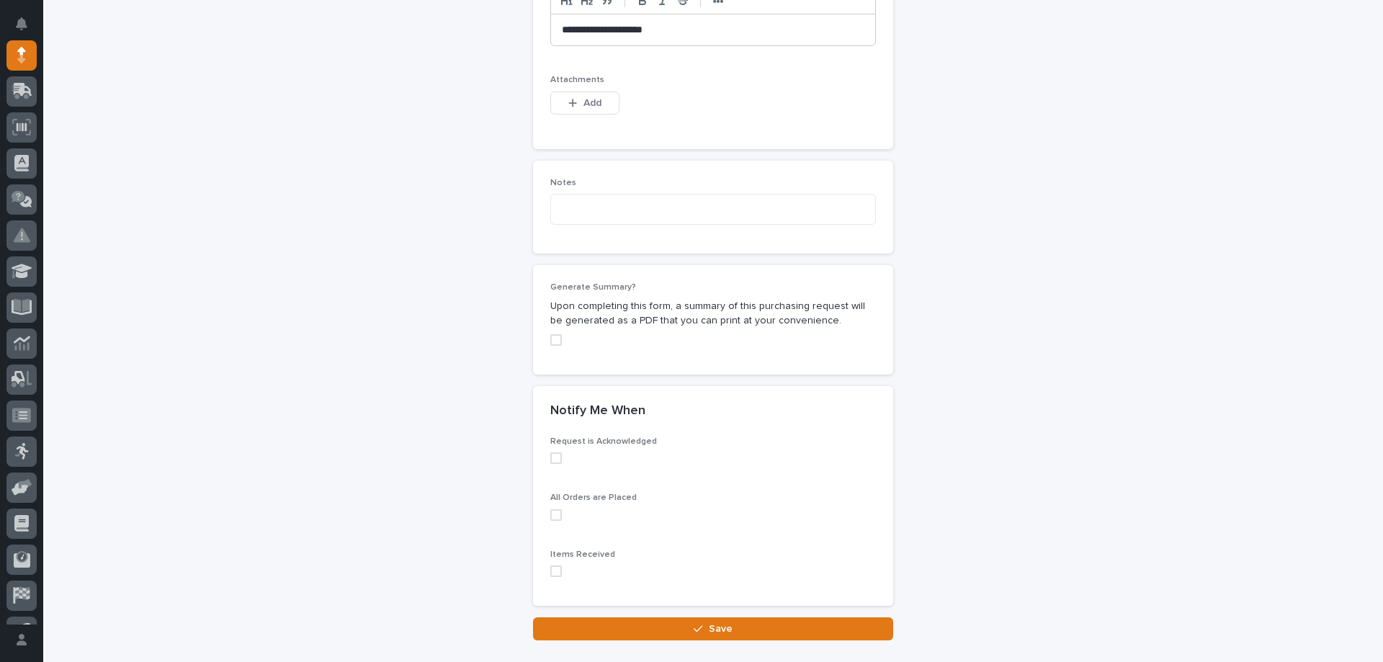
scroll to position [982, 0]
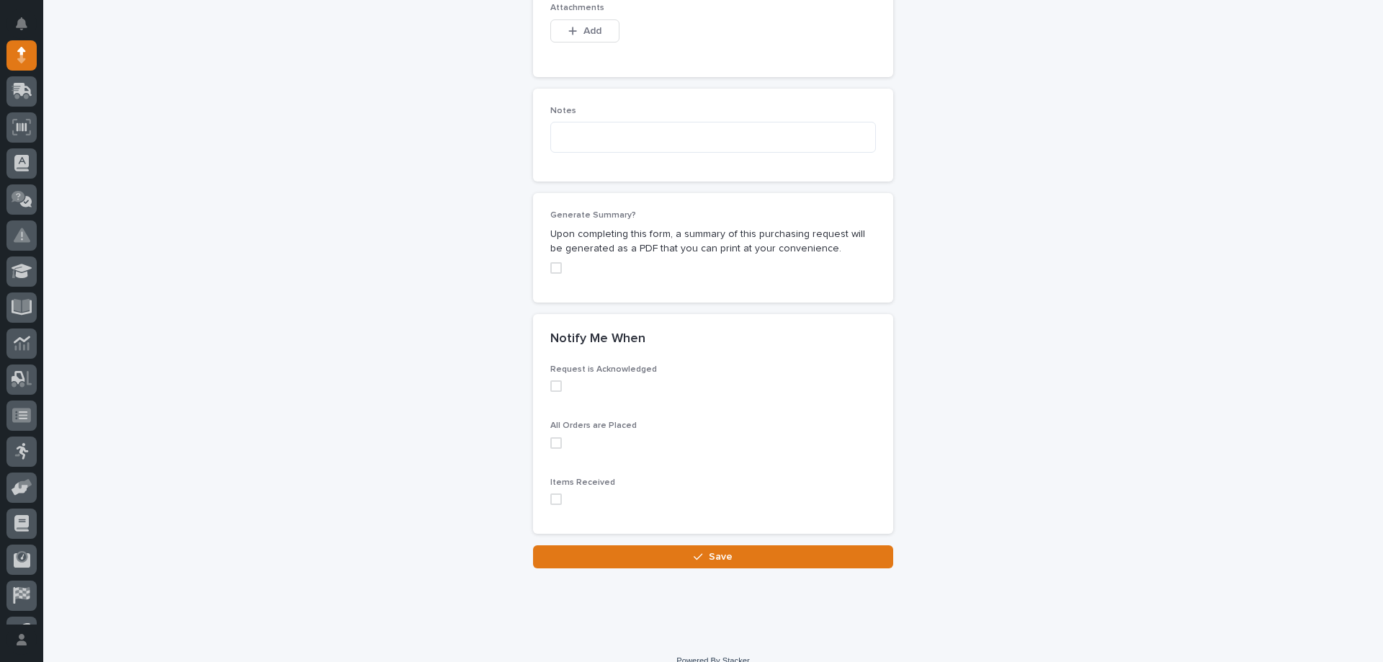
click at [551, 387] on span at bounding box center [556, 386] width 12 height 12
click at [550, 446] on span at bounding box center [556, 443] width 12 height 12
click at [555, 499] on span at bounding box center [556, 499] width 12 height 12
click at [709, 562] on span "Save" at bounding box center [721, 556] width 24 height 13
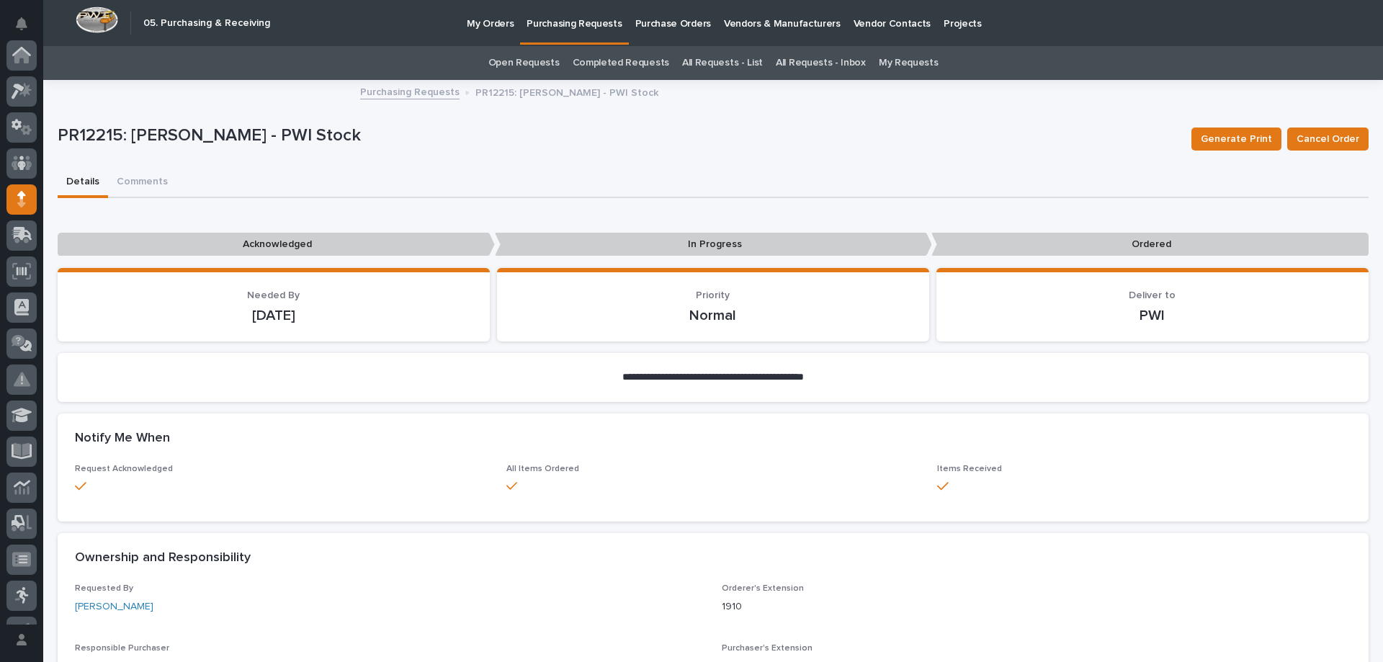
scroll to position [144, 0]
click at [573, 24] on p "Purchasing Requests" at bounding box center [573, 15] width 95 height 30
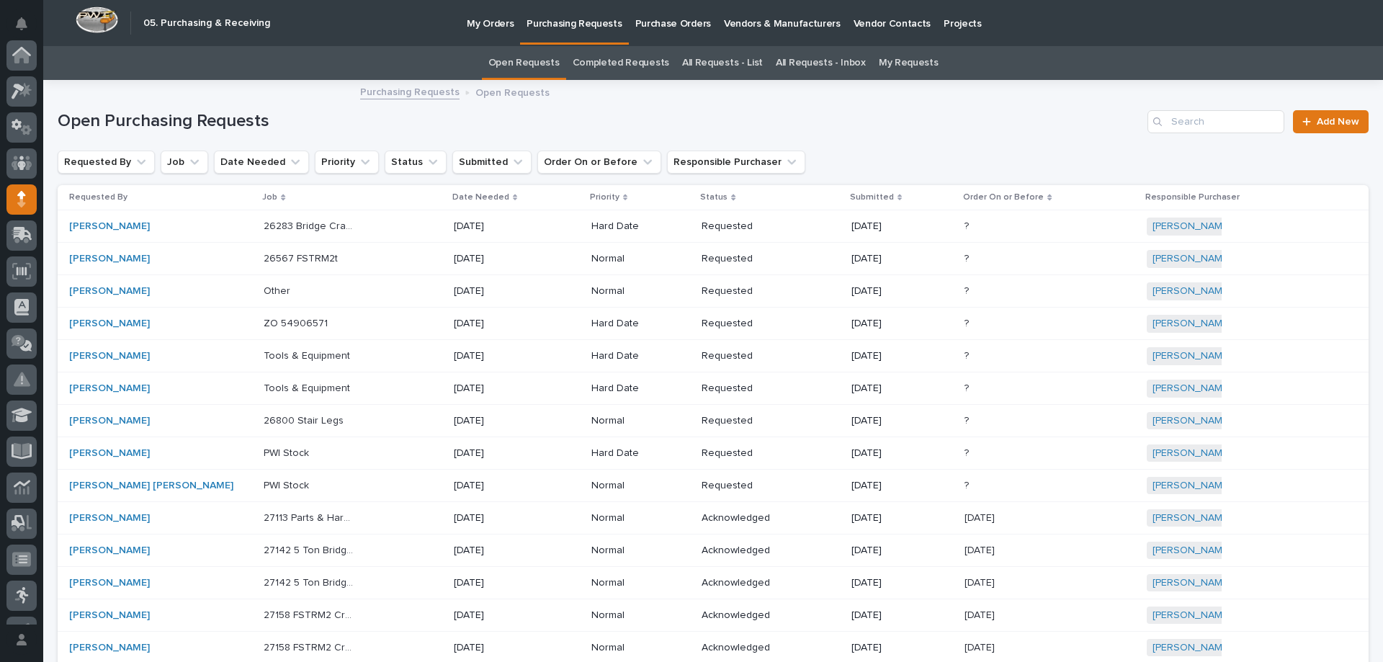
scroll to position [144, 0]
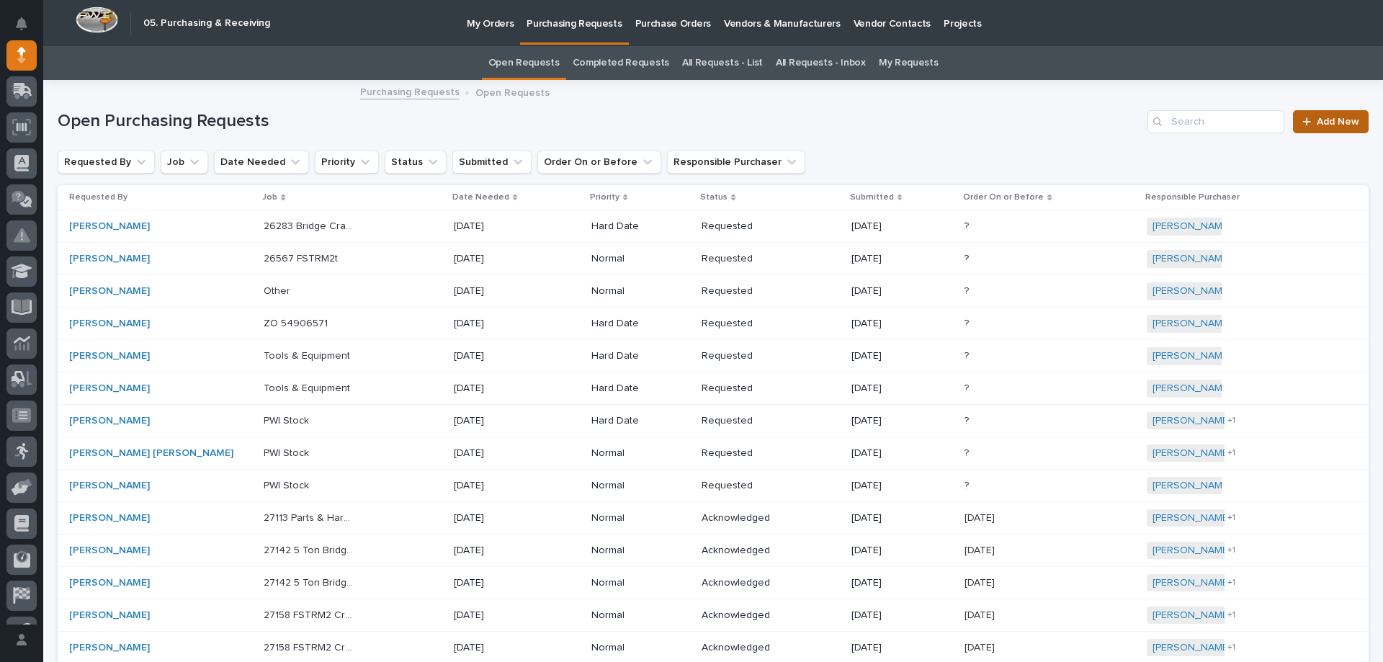
click at [1323, 119] on span "Add New" at bounding box center [1338, 122] width 42 height 10
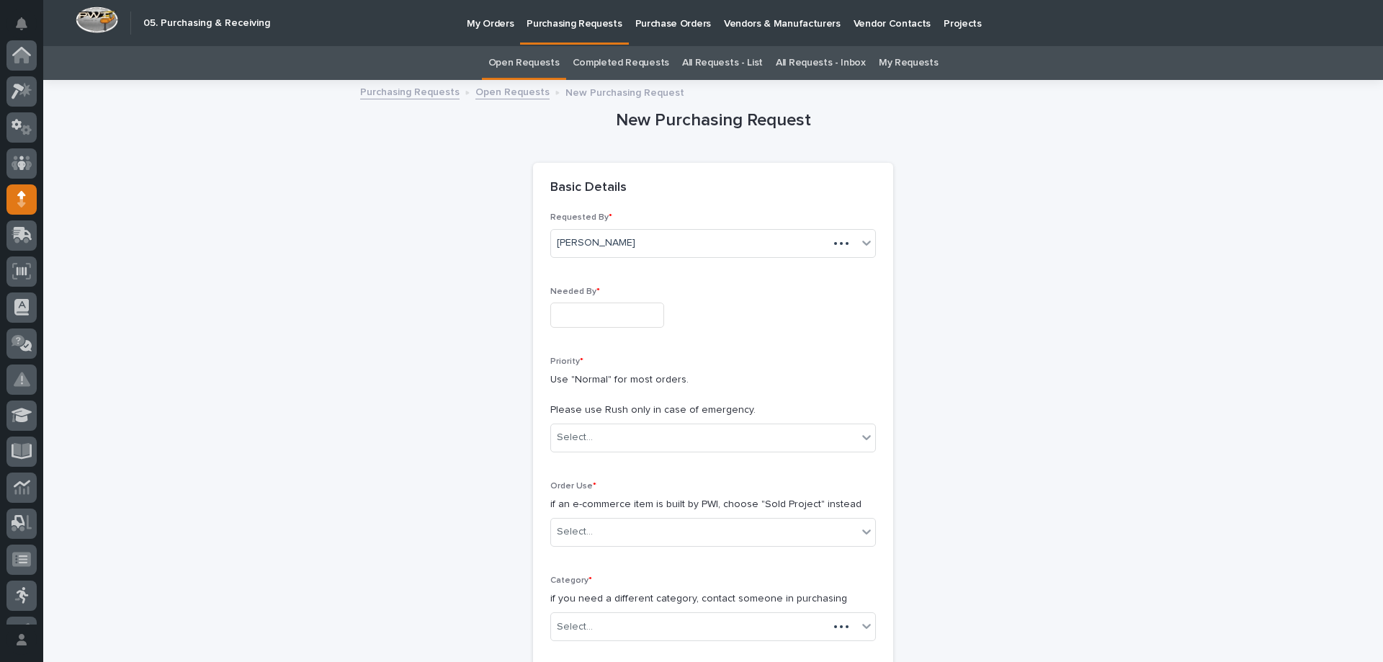
scroll to position [144, 0]
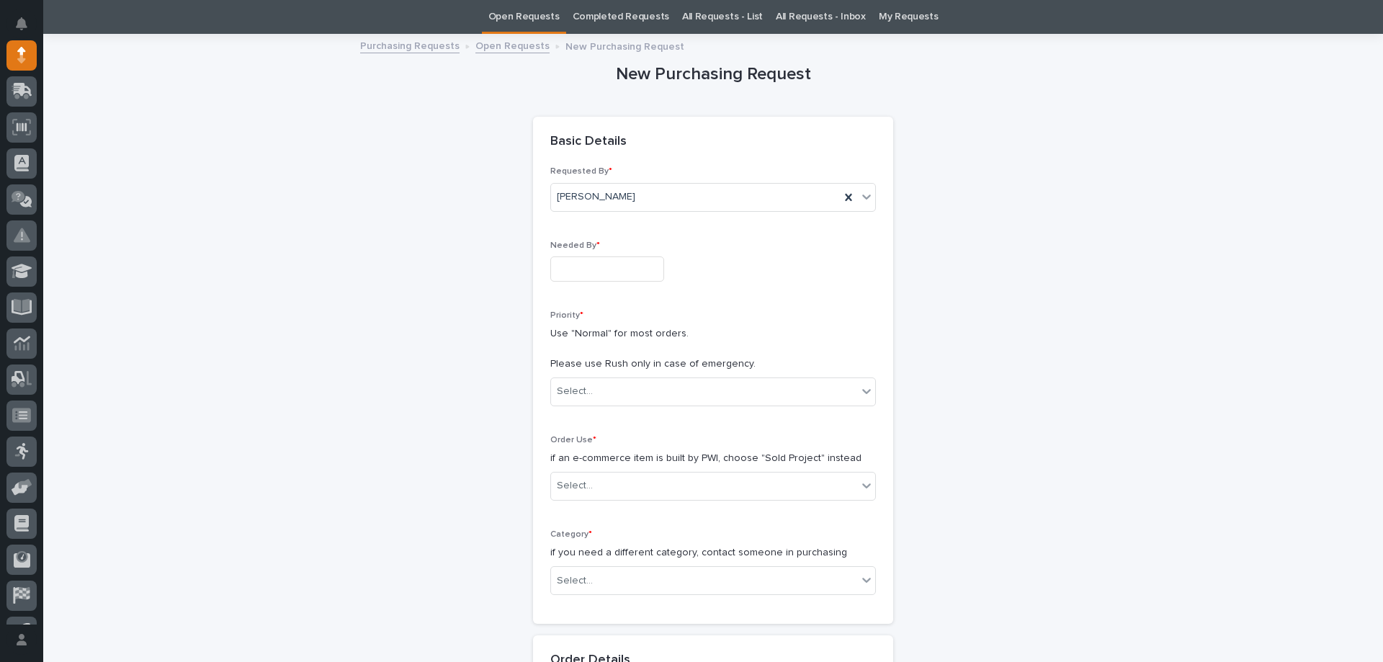
click at [605, 282] on div "Needed By *" at bounding box center [713, 267] width 326 height 53
click at [607, 280] on input "text" at bounding box center [607, 268] width 114 height 25
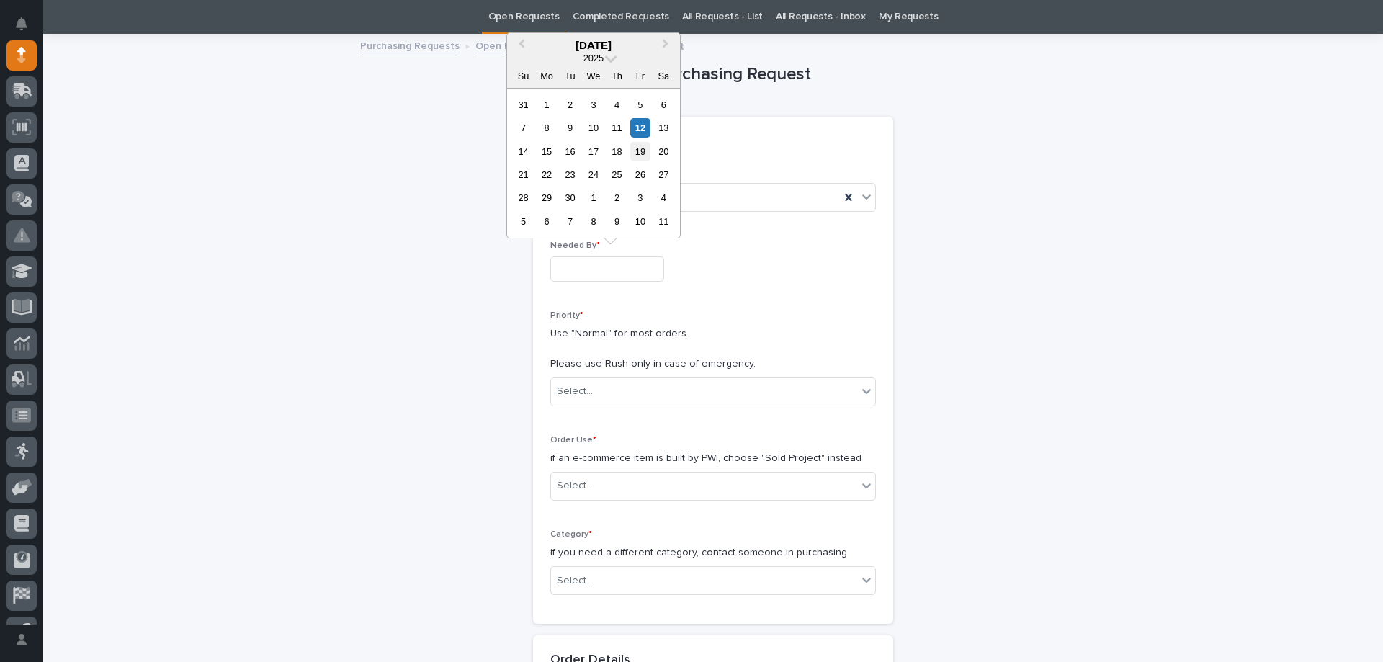
click at [640, 147] on div "19" at bounding box center [639, 151] width 19 height 19
type input "**********"
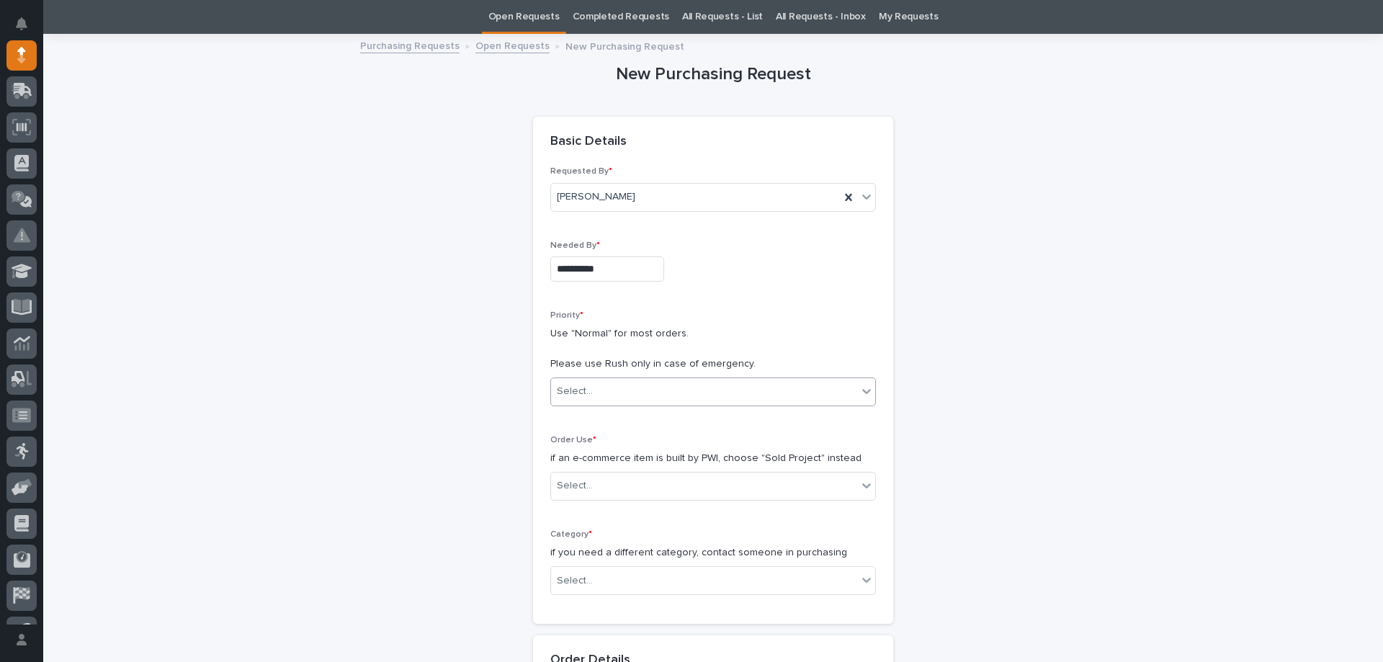
click at [604, 388] on div "Select..." at bounding box center [704, 392] width 306 height 24
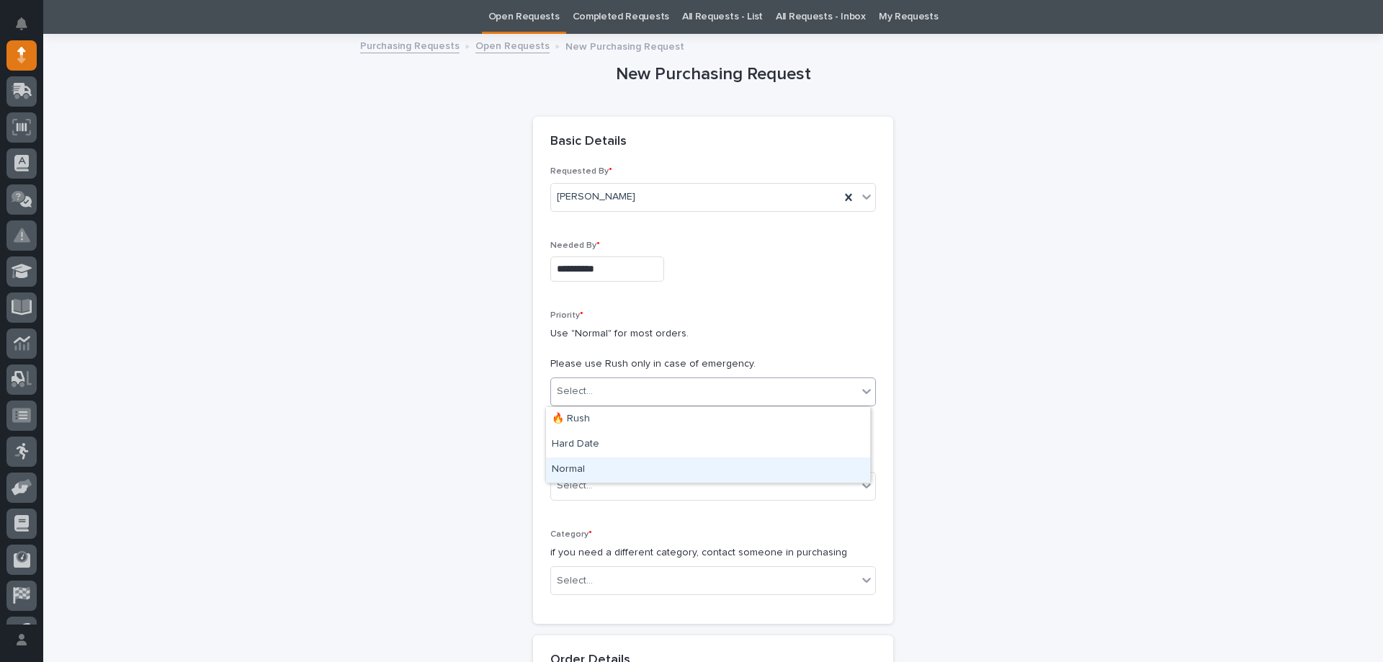
click at [560, 473] on div "Normal" at bounding box center [708, 469] width 324 height 25
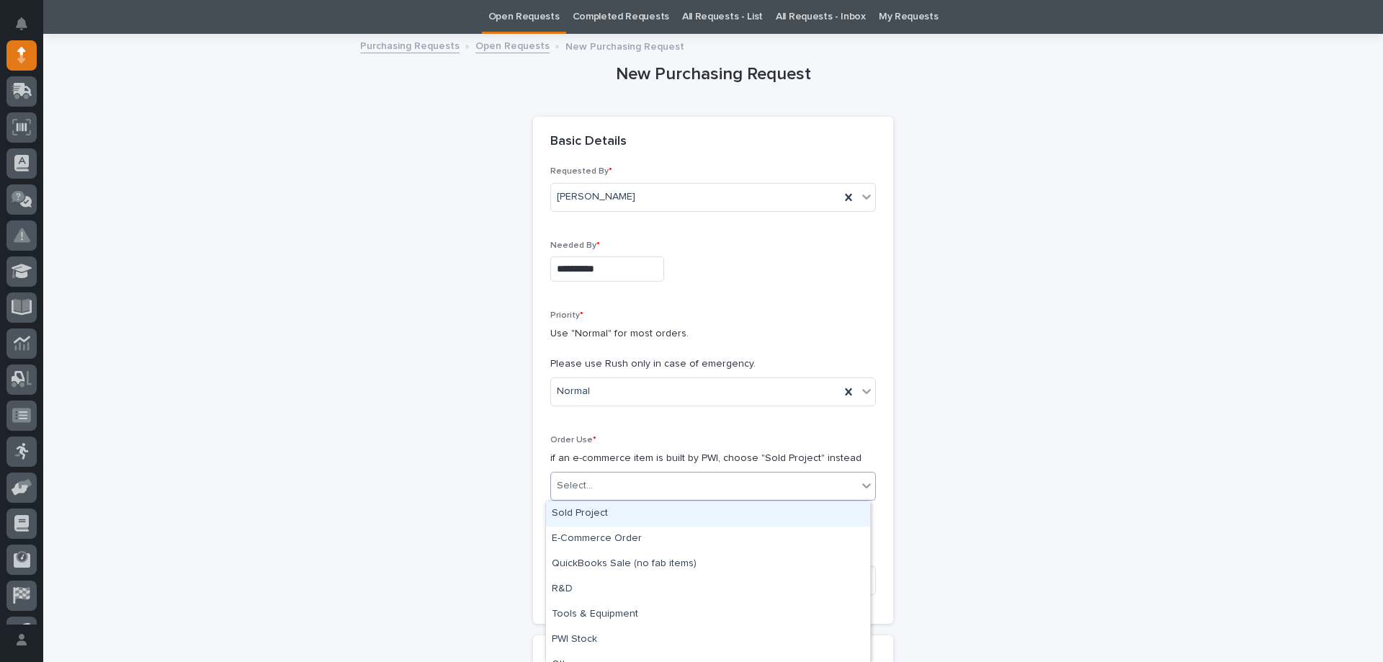
click at [566, 483] on div "Select..." at bounding box center [575, 485] width 36 height 15
click at [579, 644] on div "PWI Stock" at bounding box center [708, 639] width 324 height 25
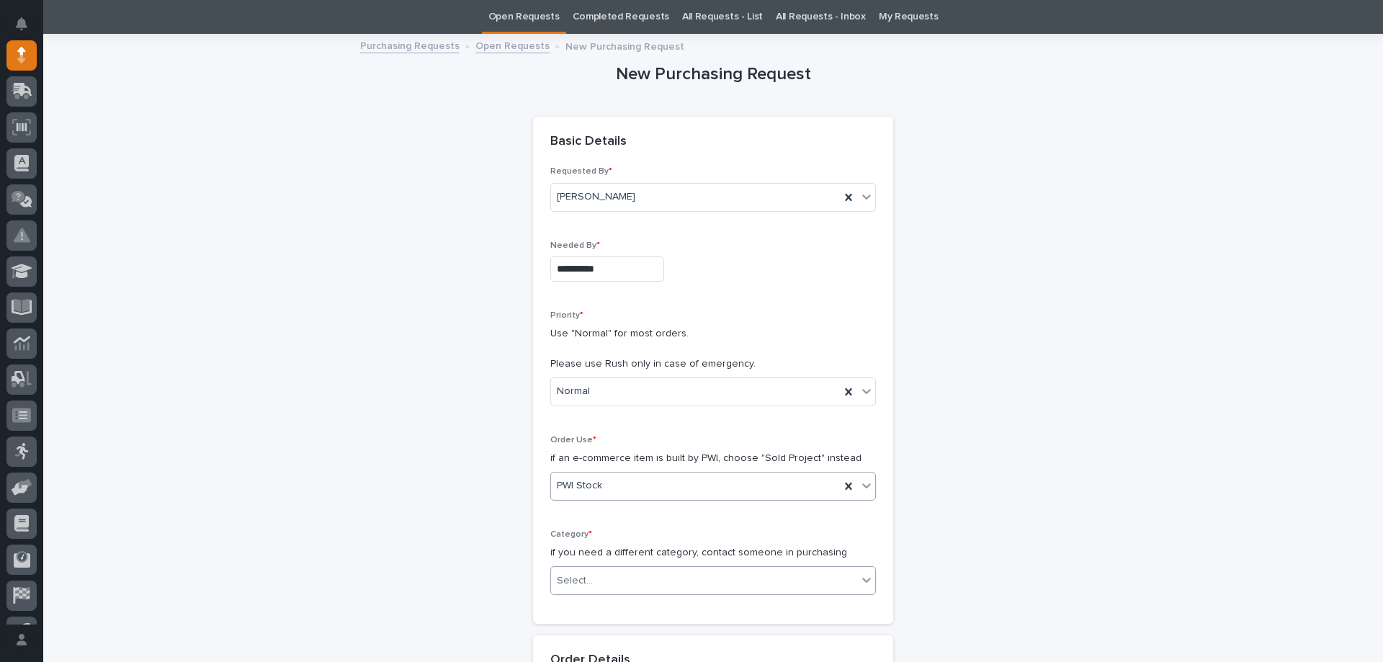
click at [583, 582] on div "Select..." at bounding box center [575, 580] width 36 height 15
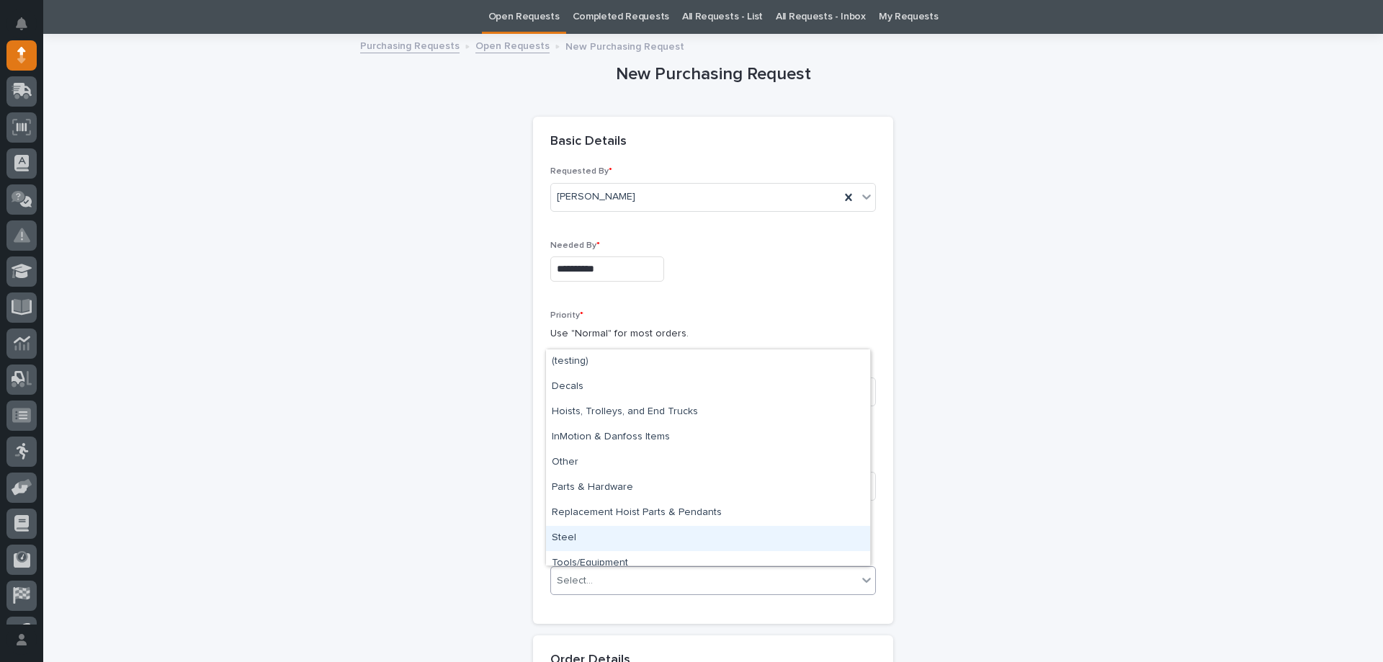
click at [588, 539] on div "Steel" at bounding box center [708, 538] width 324 height 25
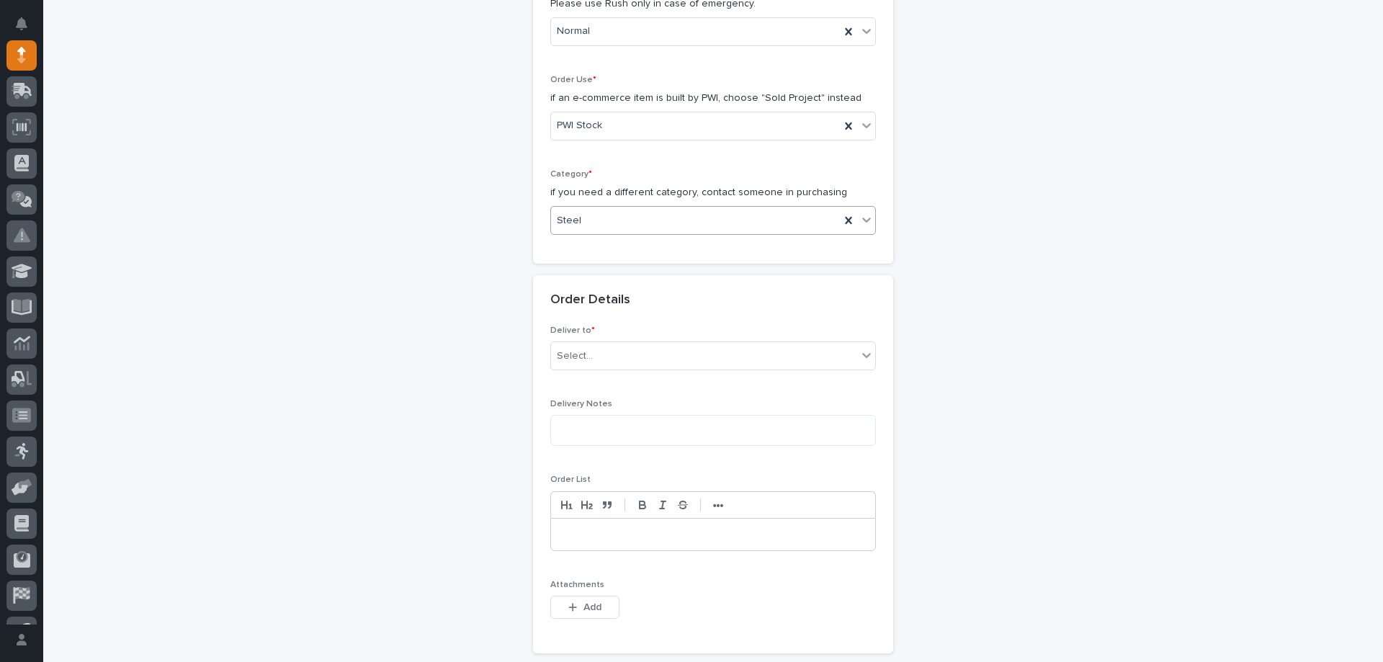
scroll to position [478, 0]
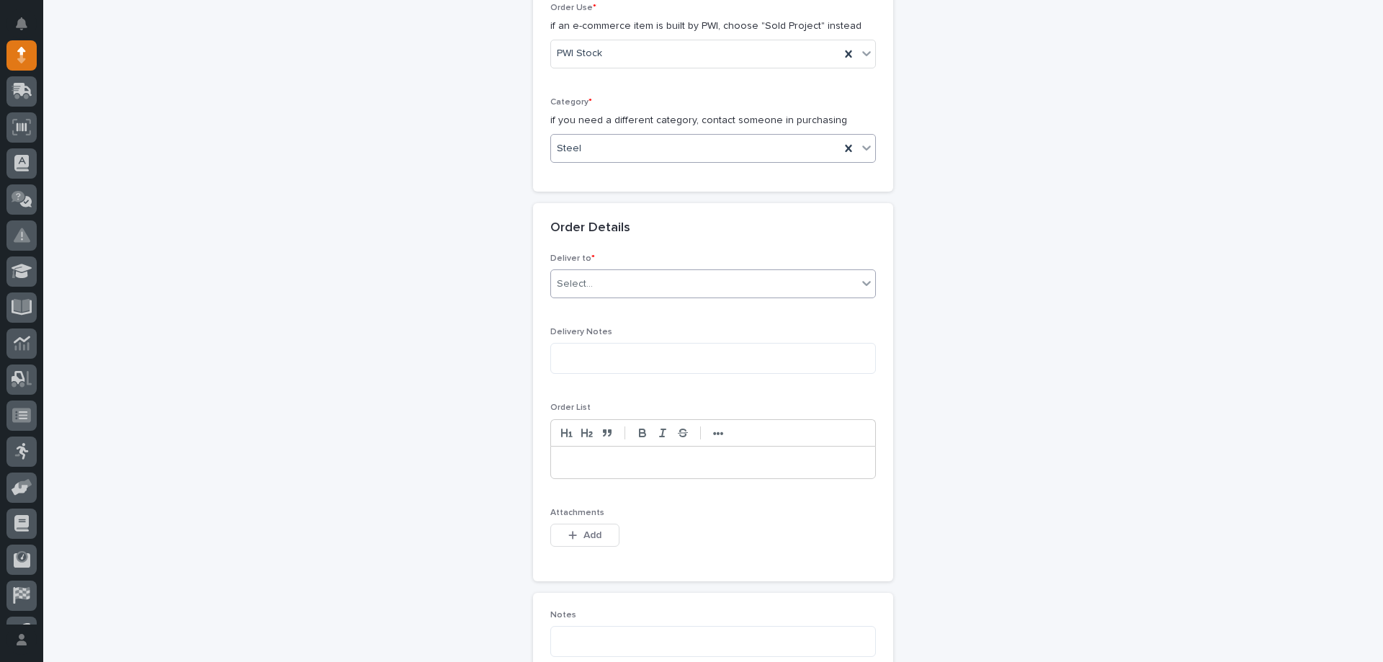
click at [566, 275] on div "Select..." at bounding box center [704, 284] width 306 height 24
click at [565, 315] on div "PWI" at bounding box center [708, 311] width 324 height 25
click at [571, 357] on textarea at bounding box center [713, 358] width 326 height 31
type textarea "**********"
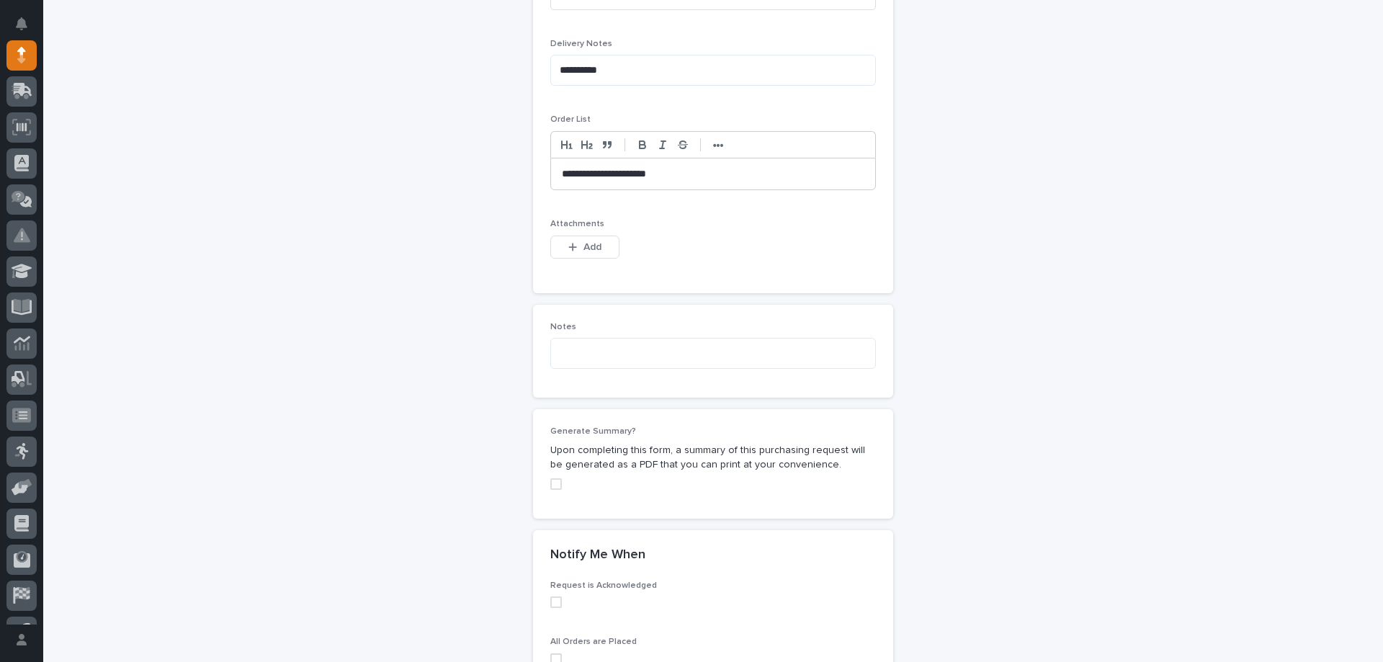
scroll to position [1002, 0]
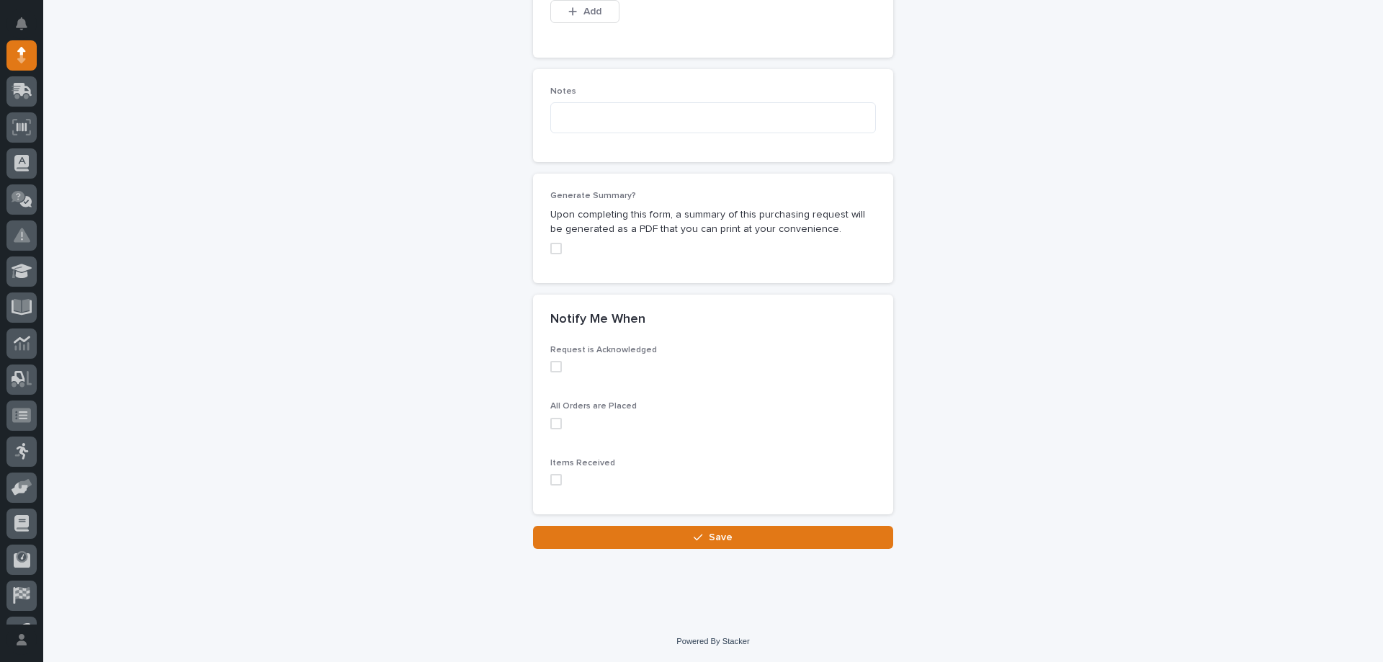
click at [550, 362] on span at bounding box center [556, 367] width 12 height 12
click at [550, 428] on span at bounding box center [556, 424] width 12 height 12
click at [552, 487] on div "Items Received" at bounding box center [713, 477] width 326 height 39
click at [551, 479] on span at bounding box center [556, 480] width 12 height 12
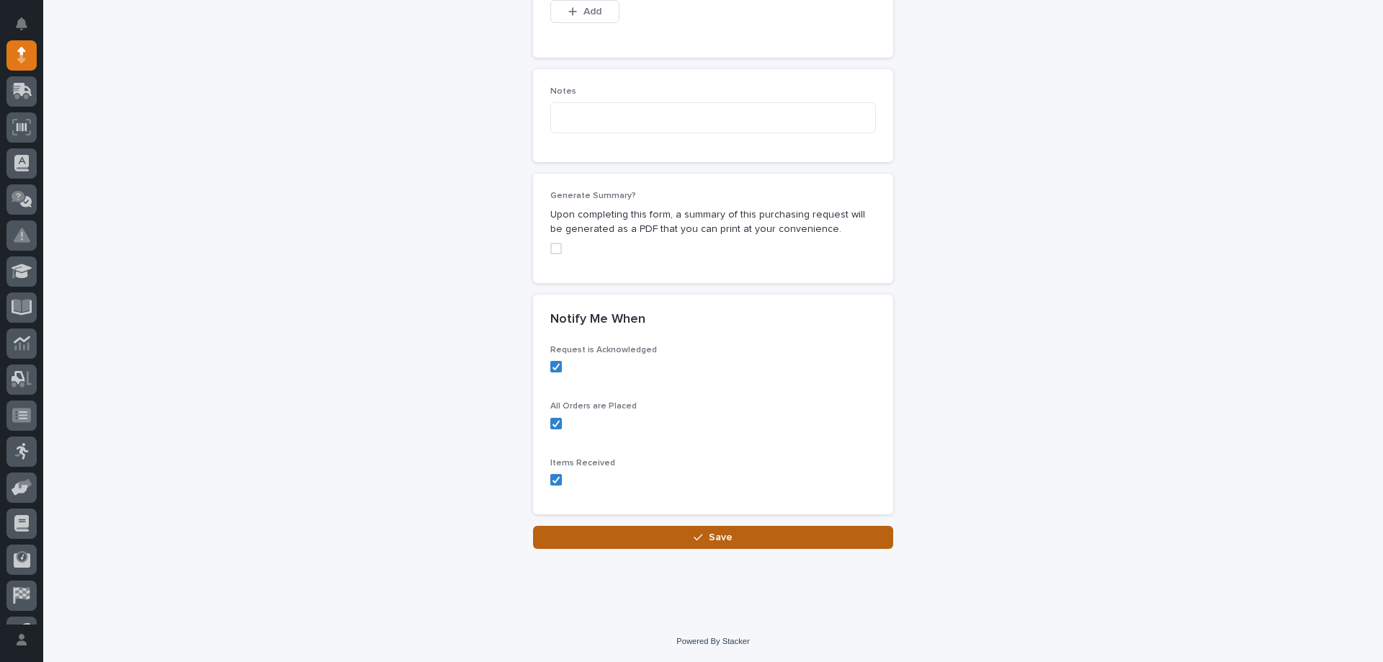
click at [702, 533] on div "button" at bounding box center [701, 537] width 14 height 10
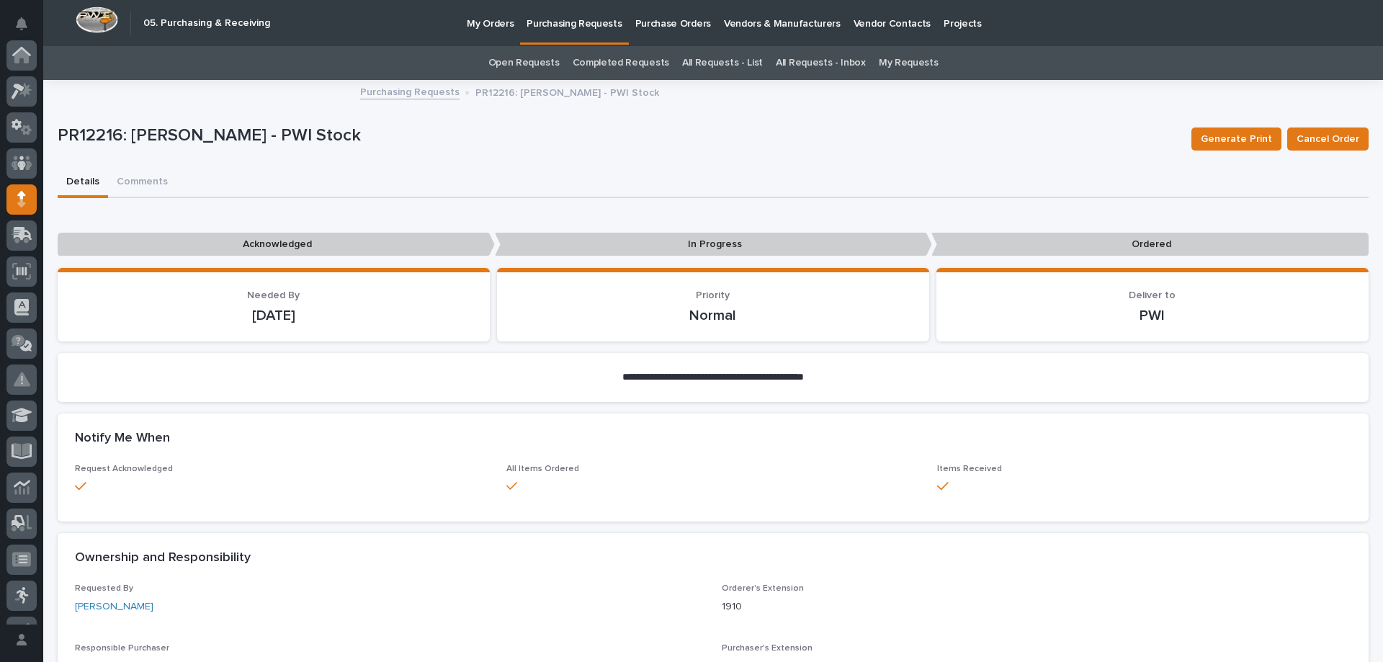
scroll to position [144, 0]
click at [561, 19] on p "Purchasing Requests" at bounding box center [573, 15] width 95 height 30
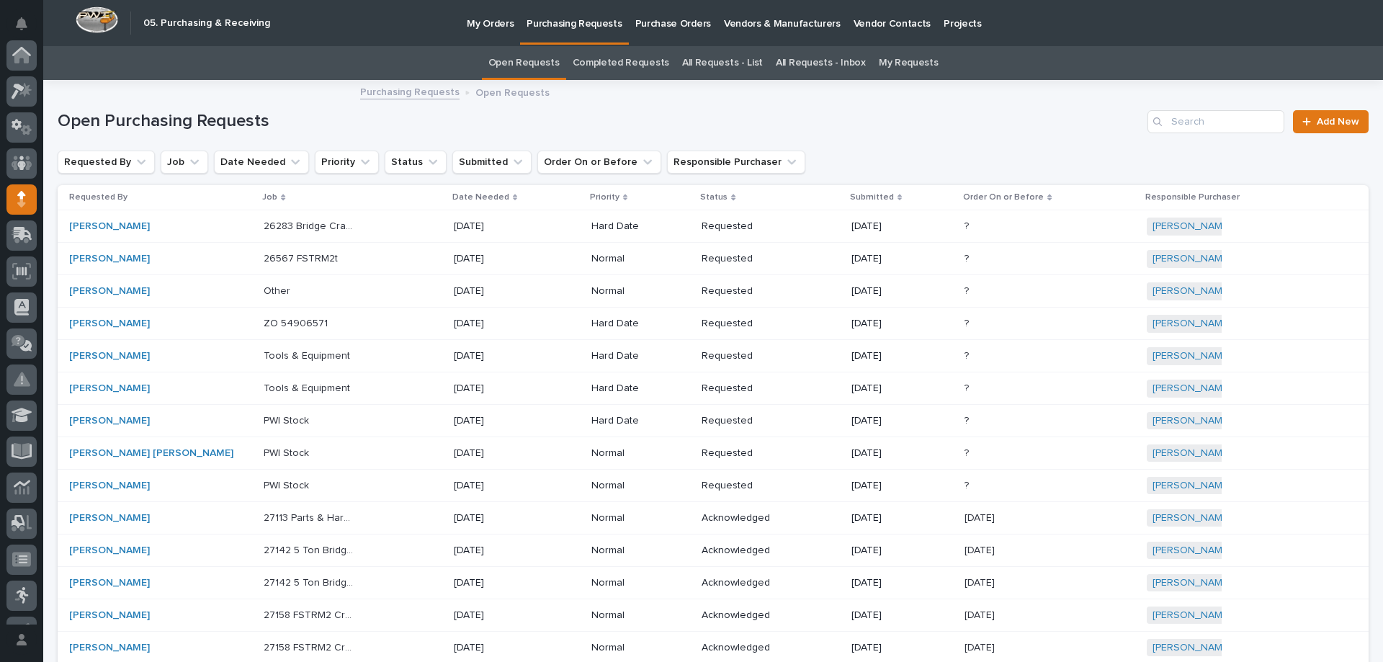
scroll to position [144, 0]
